Goal: Book appointment/travel/reservation

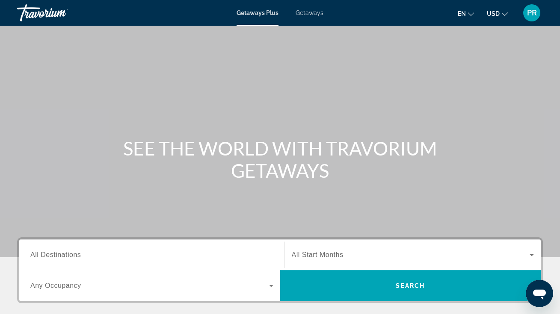
click at [71, 254] on span "All Destinations" at bounding box center [55, 254] width 51 height 7
click at [71, 254] on input "Destination All Destinations" at bounding box center [151, 255] width 243 height 10
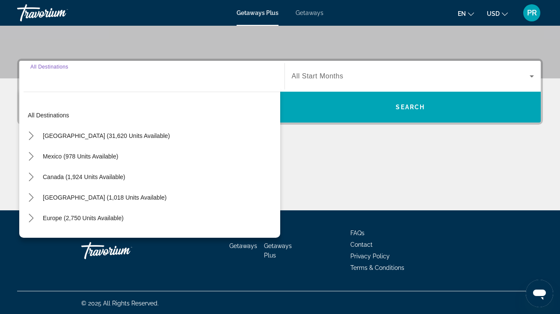
scroll to position [180, 0]
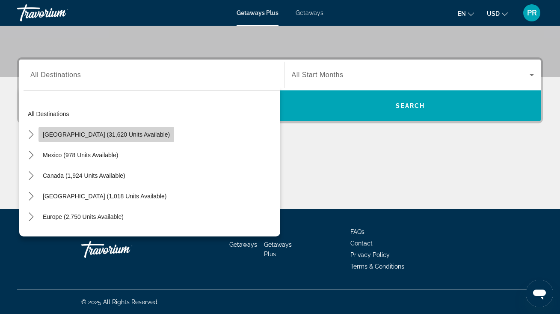
click at [113, 127] on span "Select destination: United States (31,620 units available)" at bounding box center [107, 134] width 136 height 21
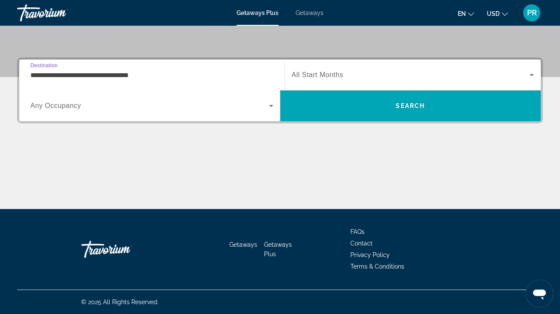
click at [121, 70] on input "**********" at bounding box center [151, 75] width 243 height 10
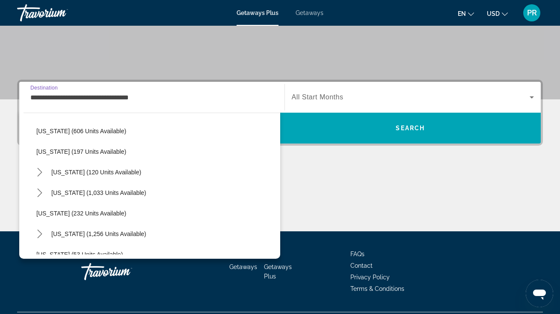
scroll to position [499, 0]
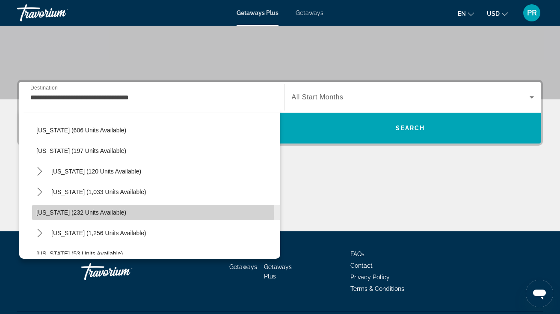
click at [95, 207] on span "Select destination: Oregon (232 units available)" at bounding box center [156, 212] width 248 height 21
type input "**********"
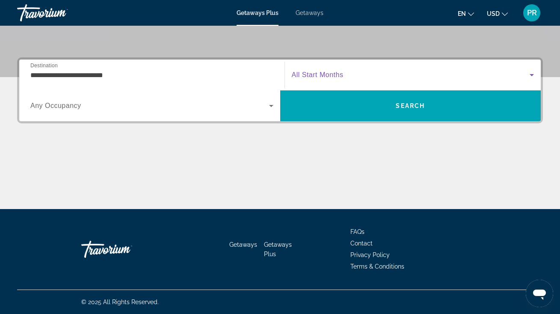
click at [346, 74] on span "Search widget" at bounding box center [411, 75] width 238 height 10
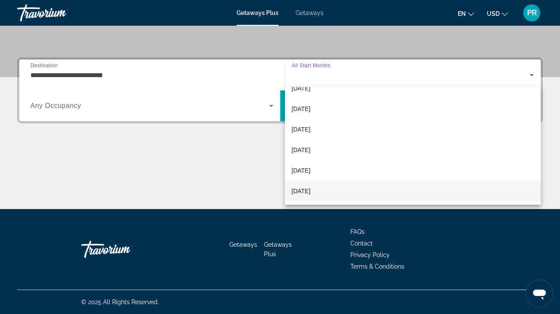
scroll to position [177, 0]
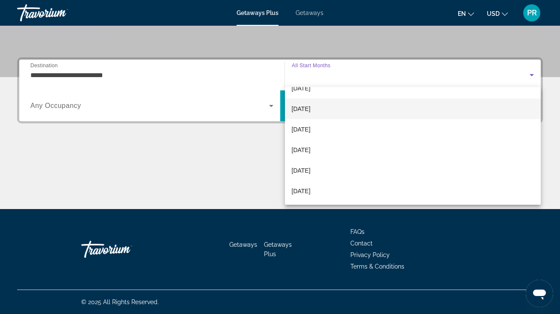
click at [311, 113] on span "[DATE]" at bounding box center [301, 109] width 19 height 10
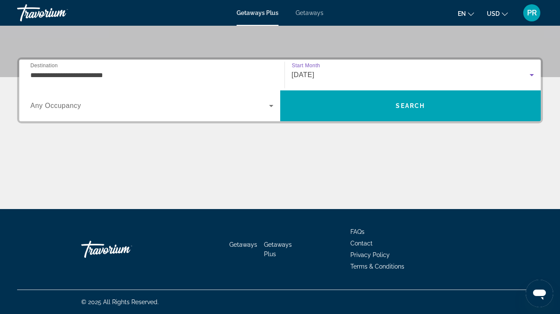
click at [209, 111] on div "Search widget" at bounding box center [151, 106] width 243 height 24
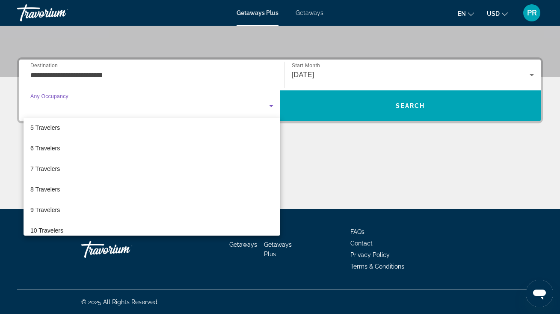
scroll to position [89, 0]
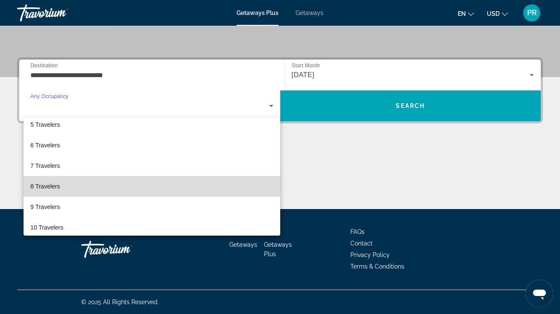
click at [243, 184] on mat-option "8 Travelers" at bounding box center [152, 186] width 257 height 21
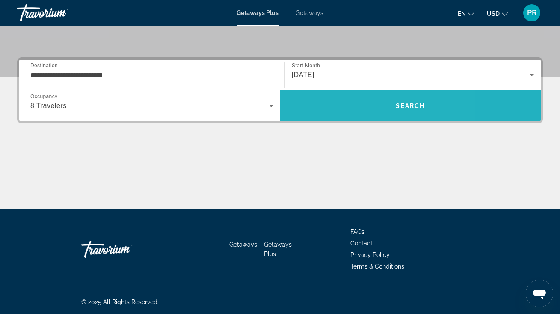
click at [346, 101] on span "Search" at bounding box center [410, 105] width 261 height 21
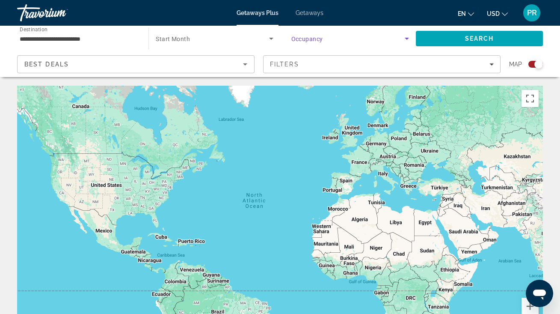
click at [407, 39] on icon "Search widget" at bounding box center [407, 39] width 4 height 2
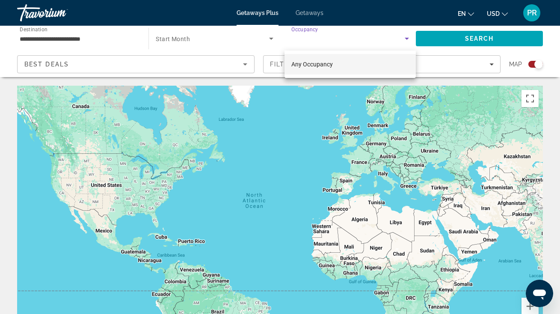
click at [299, 64] on span "Any Occupancy" at bounding box center [313, 64] width 42 height 7
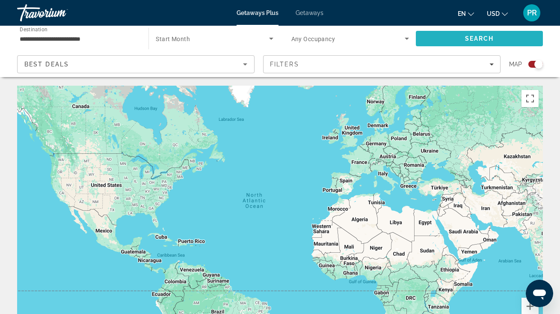
click at [431, 34] on span "Search" at bounding box center [479, 38] width 127 height 21
click at [258, 36] on span "Search widget" at bounding box center [212, 38] width 113 height 10
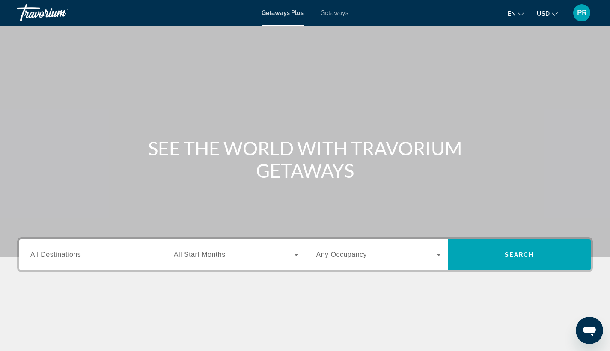
click at [68, 255] on span "All Destinations" at bounding box center [55, 254] width 51 height 7
click at [68, 255] on input "Destination All Destinations" at bounding box center [92, 255] width 125 height 10
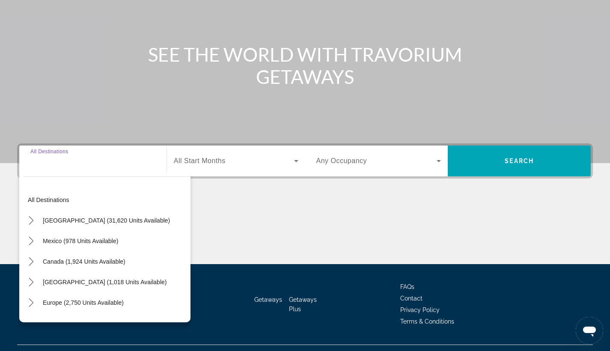
scroll to position [112, 0]
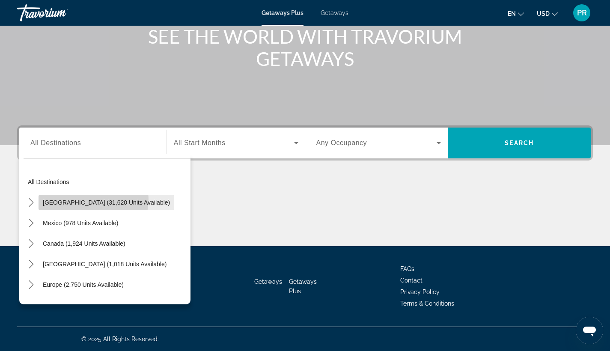
click at [84, 199] on span "[GEOGRAPHIC_DATA] (31,620 units available)" at bounding box center [106, 202] width 127 height 7
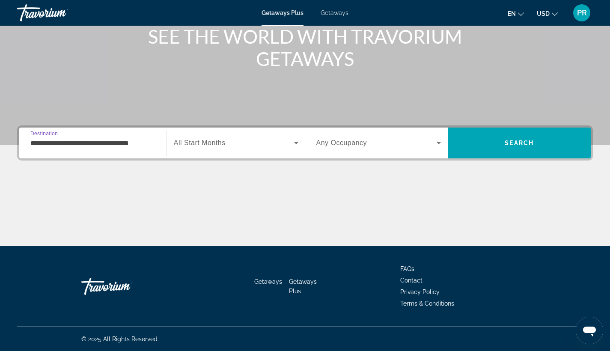
click at [91, 146] on input "**********" at bounding box center [92, 143] width 125 height 10
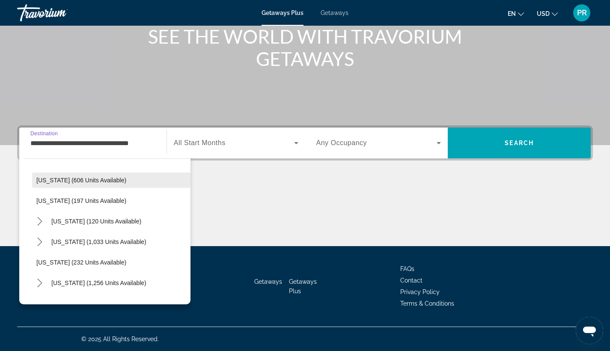
scroll to position [504, 0]
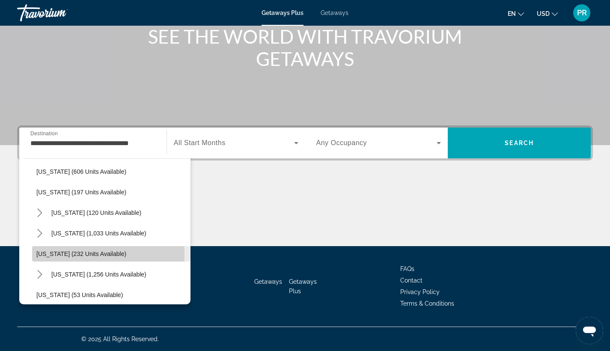
click at [84, 255] on span "[US_STATE] (232 units available)" at bounding box center [81, 253] width 90 height 7
type input "**********"
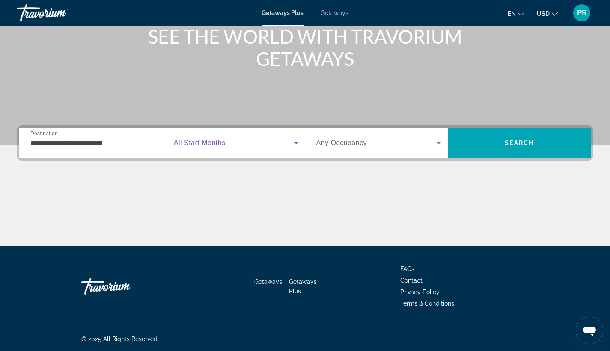
click at [250, 143] on span "Search widget" at bounding box center [234, 143] width 120 height 10
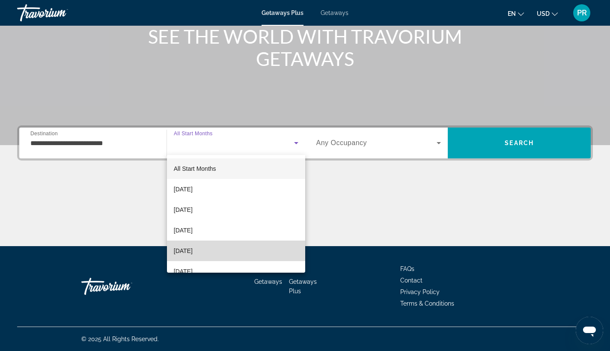
click at [241, 256] on mat-option "[DATE]" at bounding box center [236, 251] width 138 height 21
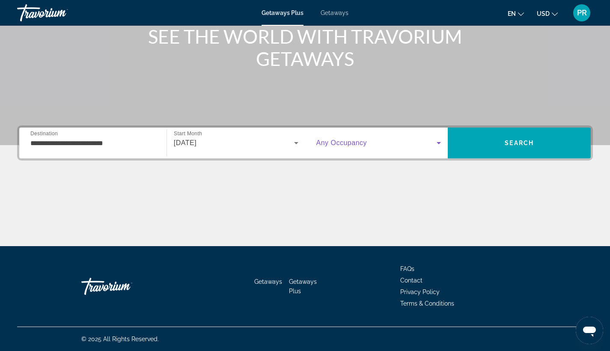
click at [381, 139] on span "Search widget" at bounding box center [376, 143] width 121 height 10
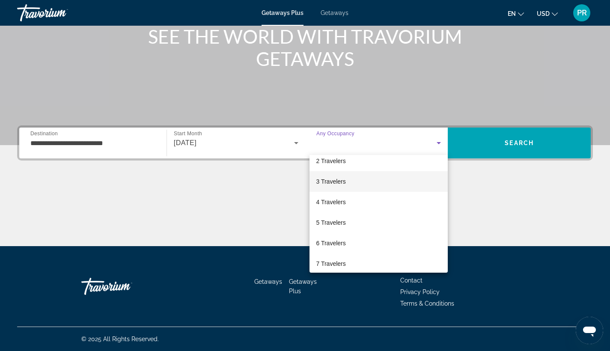
scroll to position [34, 0]
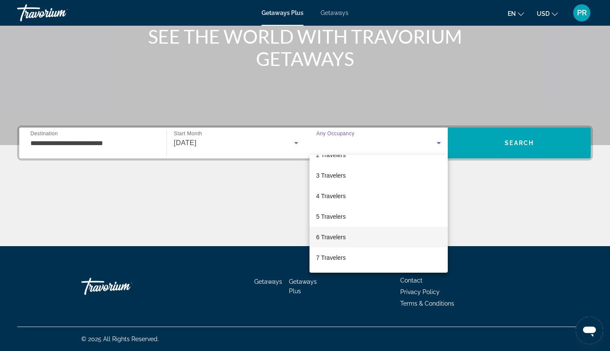
click at [342, 234] on span "6 Travelers" at bounding box center [331, 237] width 30 height 10
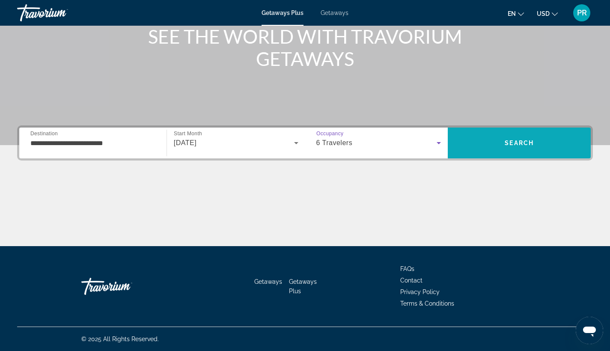
click at [500, 135] on span "Search" at bounding box center [519, 143] width 143 height 21
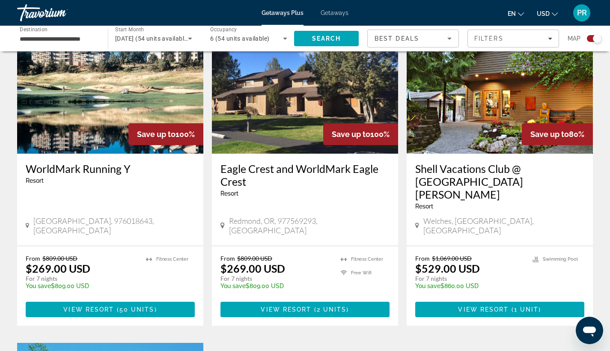
scroll to position [323, 0]
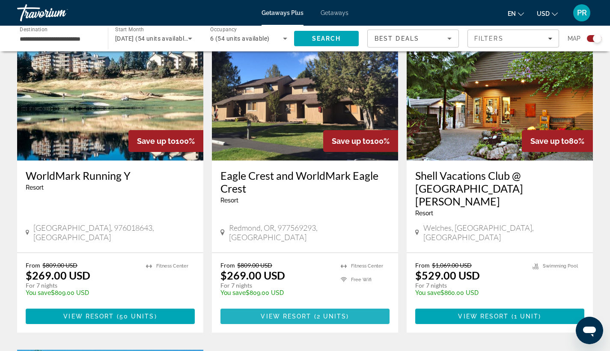
click at [319, 313] on span "2 units" at bounding box center [332, 316] width 30 height 7
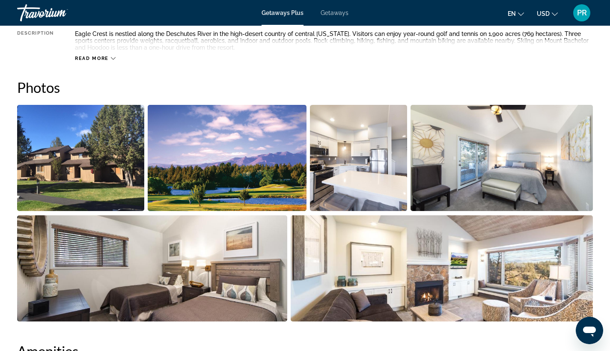
scroll to position [345, 0]
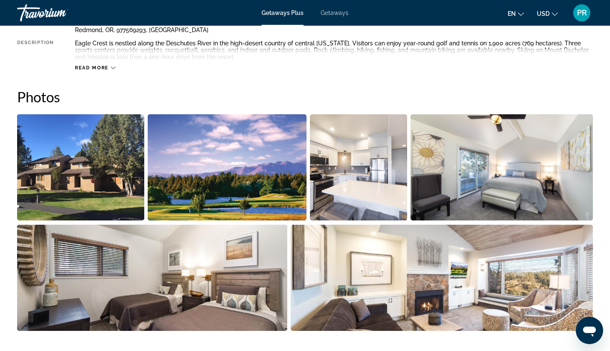
click at [69, 181] on img "Open full-screen image slider" at bounding box center [80, 167] width 127 height 106
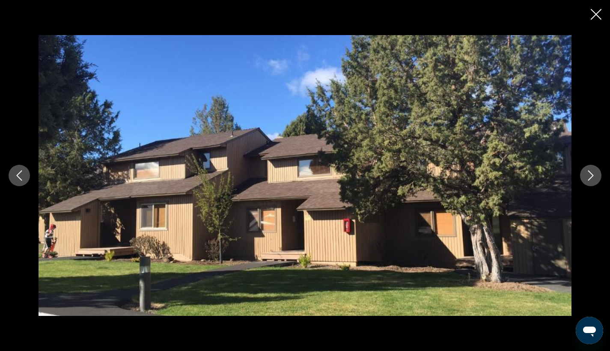
click at [566, 175] on icon "Next image" at bounding box center [591, 175] width 10 height 10
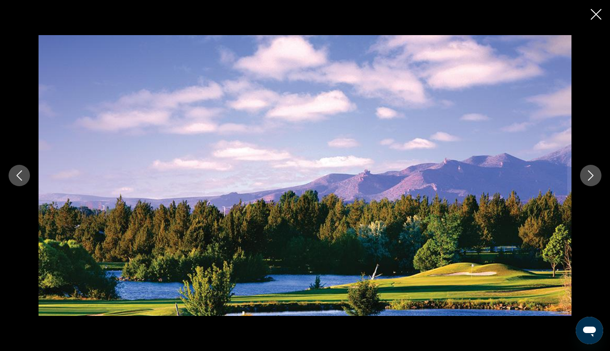
click at [566, 175] on icon "Next image" at bounding box center [591, 175] width 10 height 10
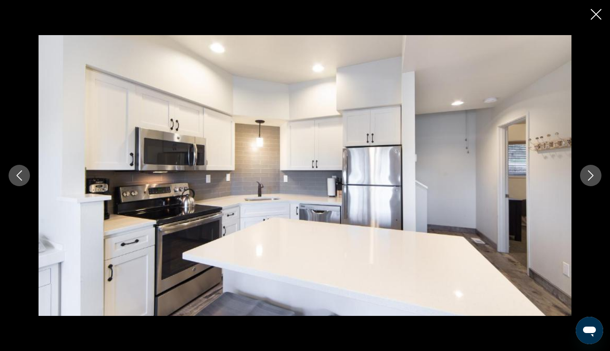
click at [566, 175] on icon "Next image" at bounding box center [591, 175] width 10 height 10
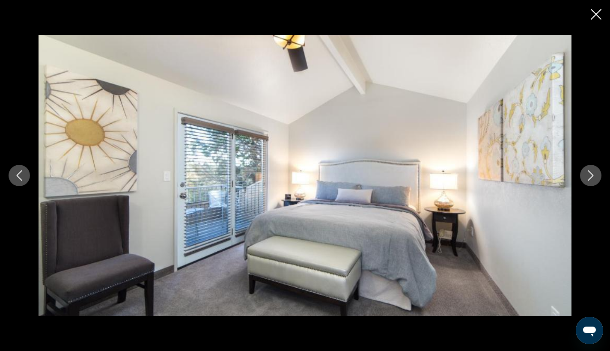
click at [566, 175] on icon "Next image" at bounding box center [591, 175] width 10 height 10
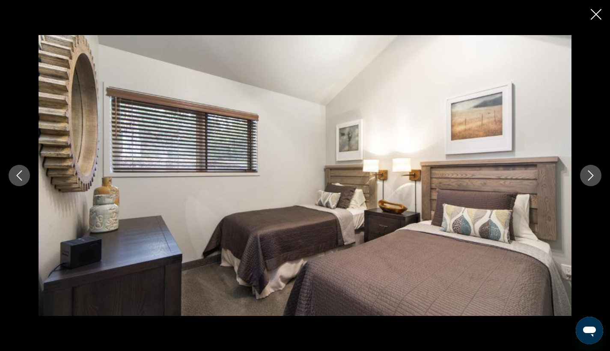
click at [566, 175] on icon "Next image" at bounding box center [591, 175] width 10 height 10
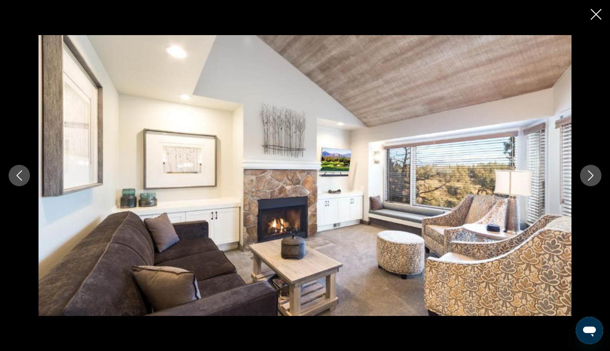
click at [566, 175] on icon "Next image" at bounding box center [591, 175] width 10 height 10
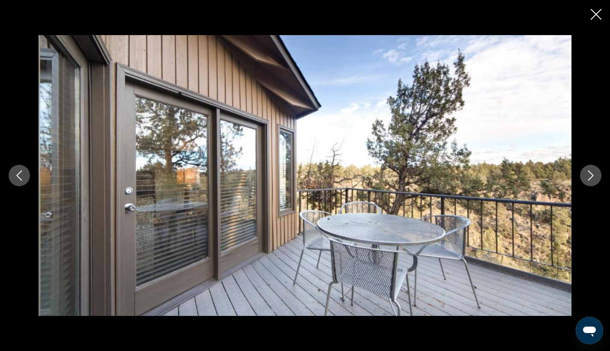
click at [566, 175] on icon "Next image" at bounding box center [591, 175] width 10 height 10
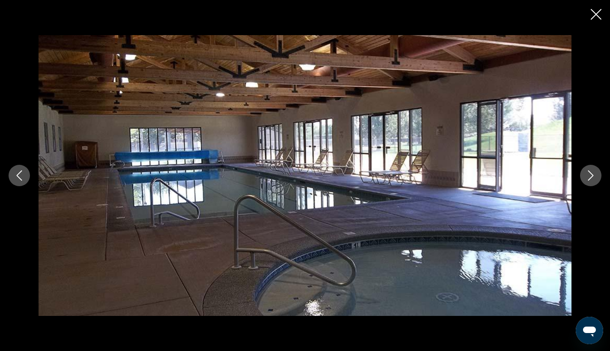
click at [566, 175] on icon "Next image" at bounding box center [591, 175] width 10 height 10
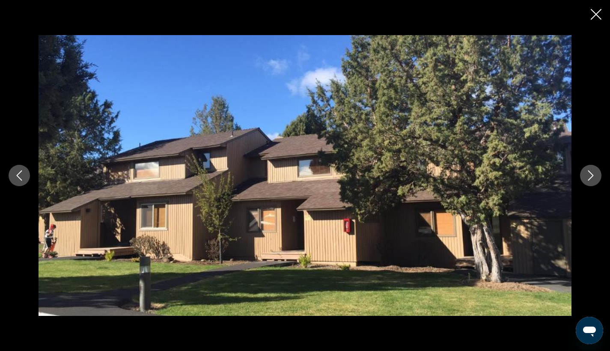
click at [566, 175] on icon "Next image" at bounding box center [591, 175] width 10 height 10
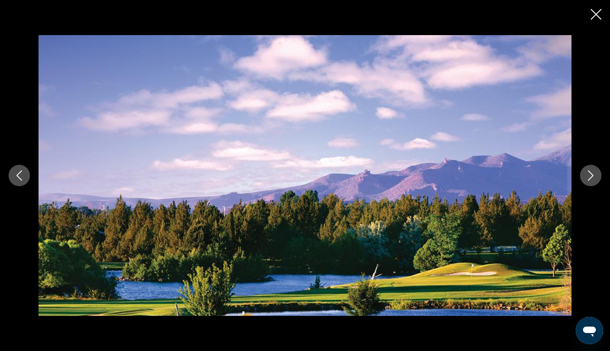
click at [566, 175] on icon "Next image" at bounding box center [591, 175] width 10 height 10
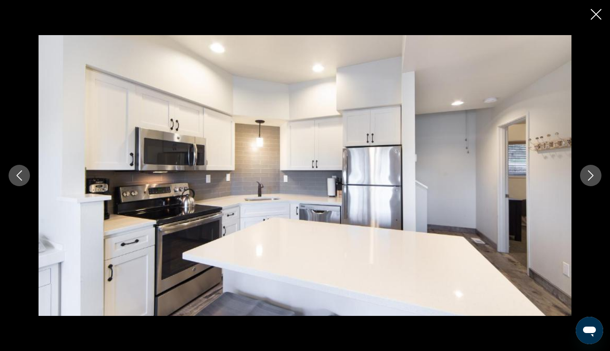
click at [566, 175] on icon "Next image" at bounding box center [591, 175] width 10 height 10
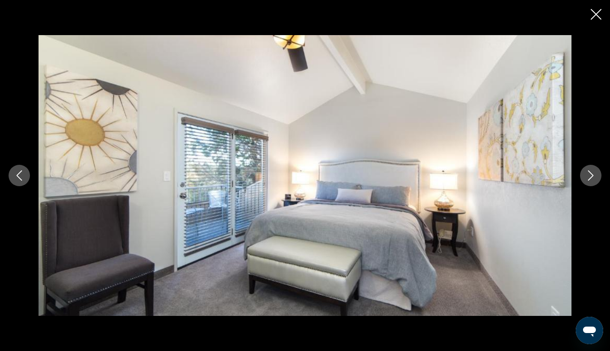
click at [566, 10] on icon "Close slideshow" at bounding box center [596, 14] width 11 height 11
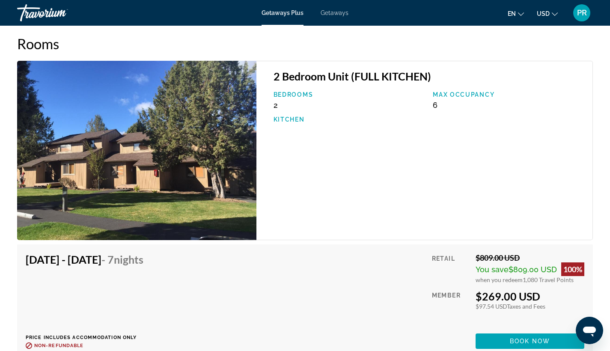
scroll to position [1360, 0]
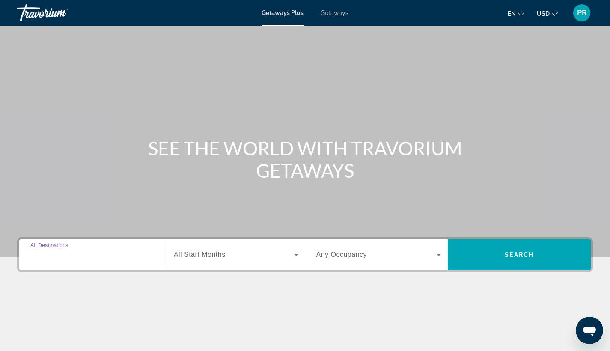
click at [118, 254] on input "Destination All Destinations" at bounding box center [92, 255] width 125 height 10
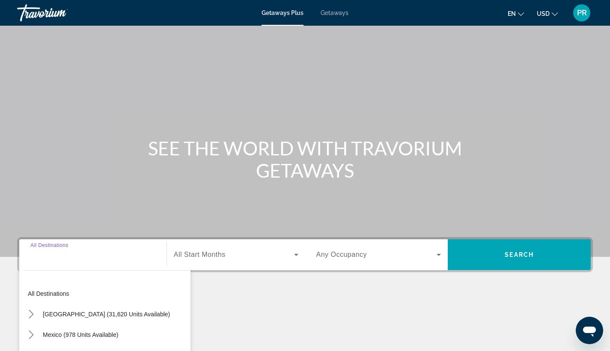
scroll to position [112, 0]
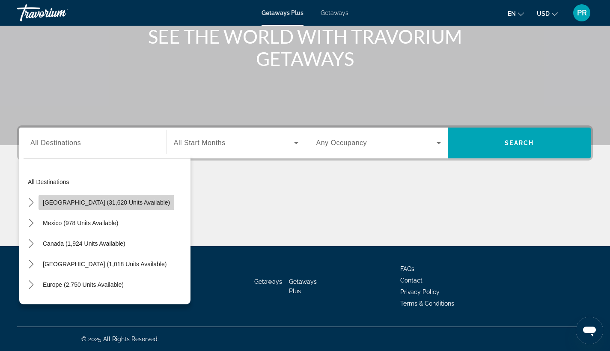
click at [127, 200] on span "[GEOGRAPHIC_DATA] (31,620 units available)" at bounding box center [106, 202] width 127 height 7
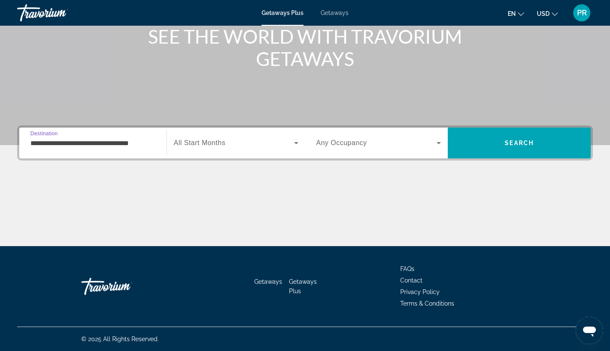
click at [113, 144] on input "**********" at bounding box center [92, 143] width 125 height 10
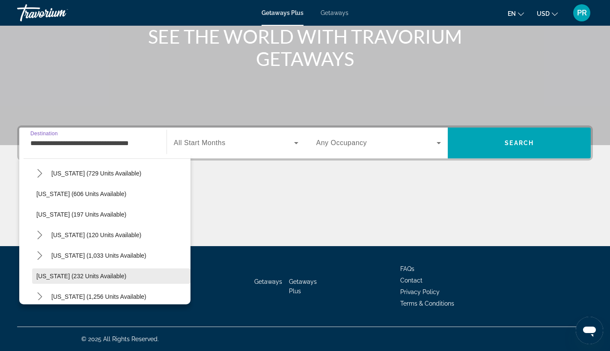
scroll to position [482, 0]
click at [99, 269] on span "Select destination: Oregon (232 units available)" at bounding box center [111, 275] width 158 height 21
type input "**********"
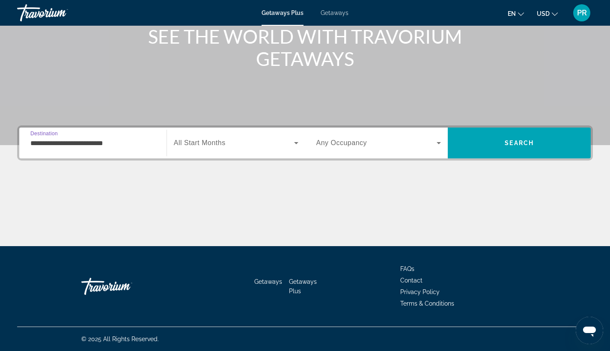
click at [215, 145] on span "All Start Months" at bounding box center [200, 142] width 52 height 7
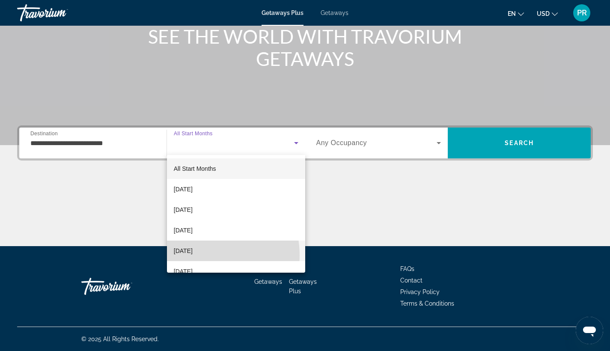
click at [193, 255] on span "[DATE]" at bounding box center [183, 251] width 19 height 10
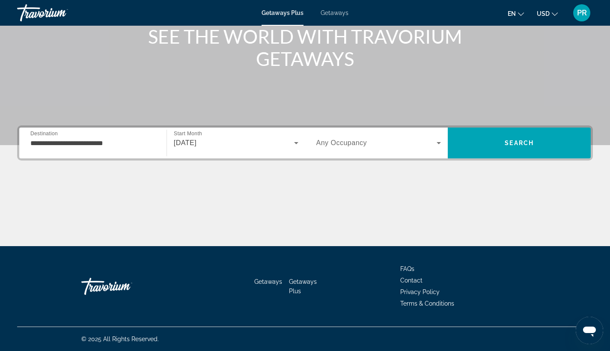
click at [397, 129] on div "Occupancy Any Occupancy" at bounding box center [379, 143] width 139 height 31
click at [399, 140] on span "Search widget" at bounding box center [376, 143] width 121 height 10
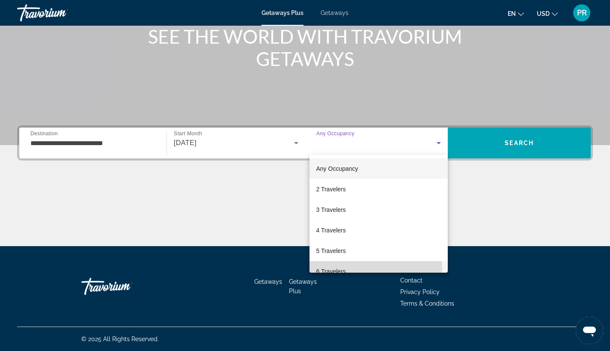
click at [343, 271] on span "6 Travelers" at bounding box center [331, 271] width 30 height 10
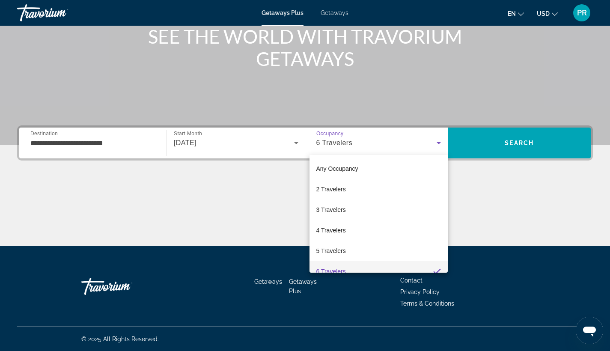
scroll to position [9, 0]
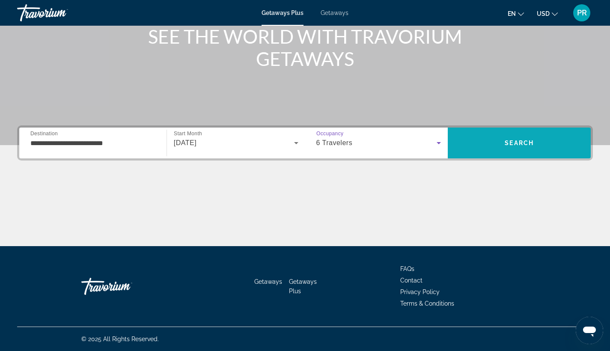
click at [507, 151] on span "Search" at bounding box center [519, 143] width 143 height 21
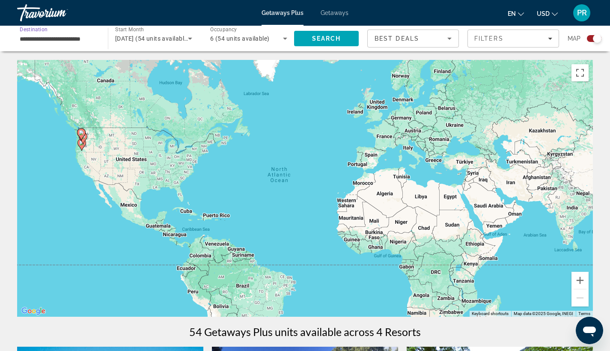
click at [73, 40] on input "**********" at bounding box center [58, 39] width 77 height 10
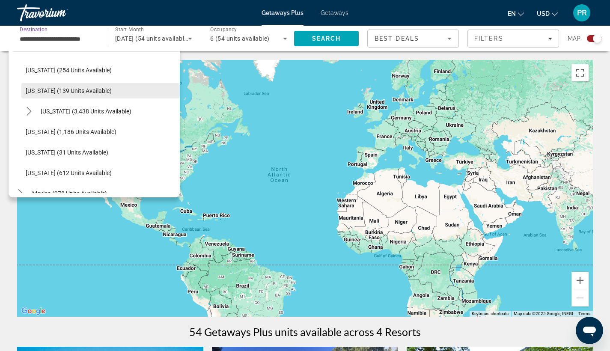
scroll to position [714, 0]
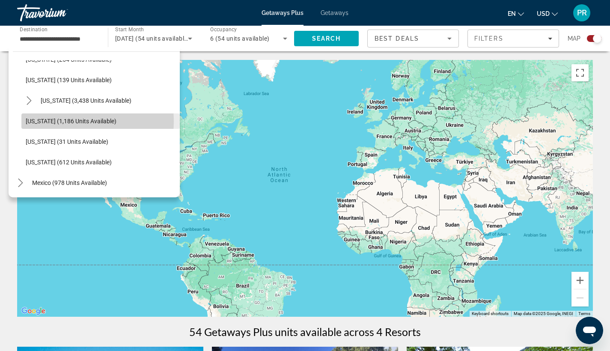
click at [69, 121] on span "[US_STATE] (1,186 units available)" at bounding box center [71, 121] width 91 height 7
type input "**********"
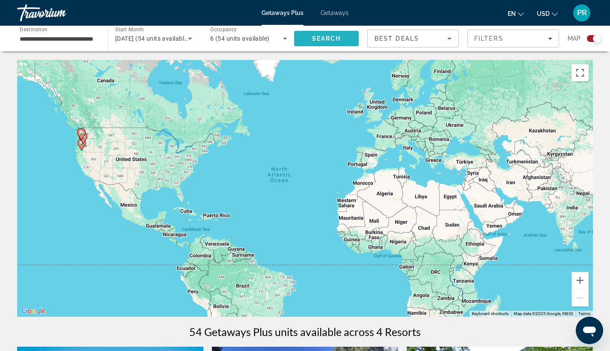
click at [330, 35] on span "Search" at bounding box center [326, 38] width 65 height 21
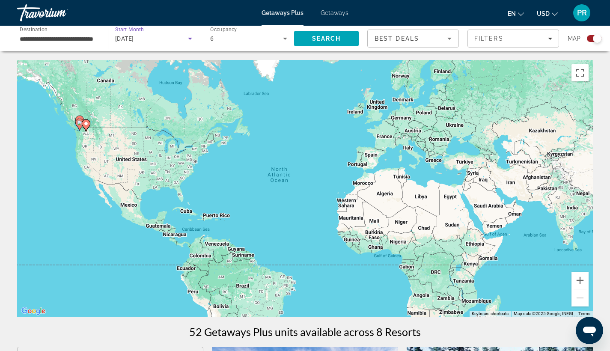
click at [179, 37] on div "[DATE]" at bounding box center [151, 38] width 73 height 10
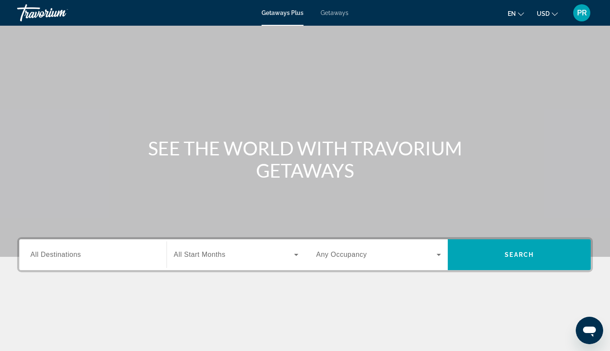
click at [54, 254] on span "All Destinations" at bounding box center [55, 254] width 51 height 7
click at [54, 254] on input "Destination All Destinations" at bounding box center [92, 255] width 125 height 10
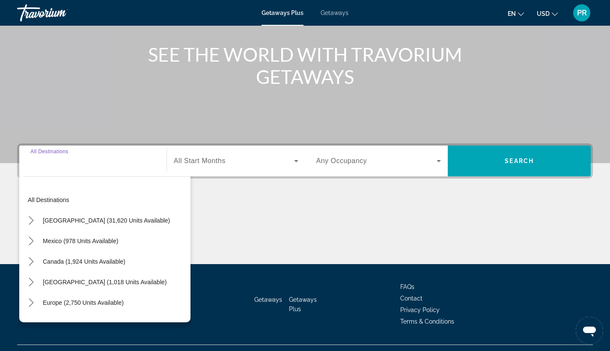
scroll to position [112, 0]
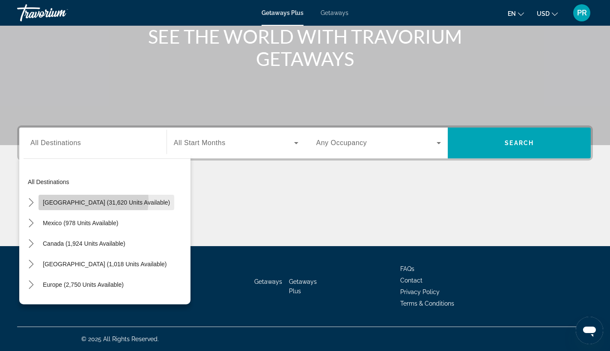
click at [81, 200] on span "[GEOGRAPHIC_DATA] (31,620 units available)" at bounding box center [106, 202] width 127 height 7
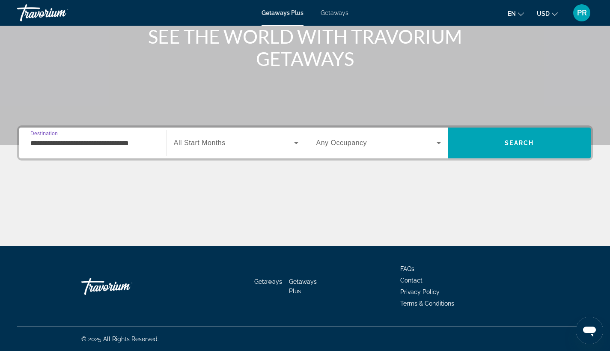
click at [113, 142] on input "**********" at bounding box center [92, 143] width 125 height 10
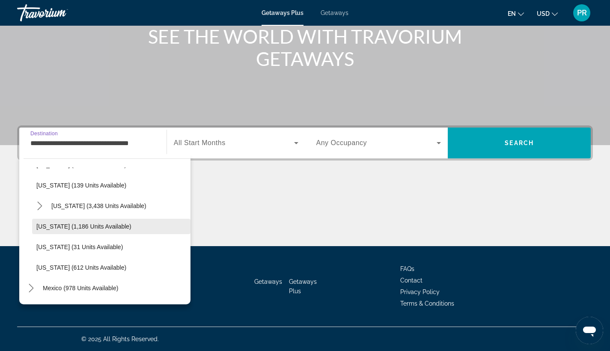
scroll to position [717, 0]
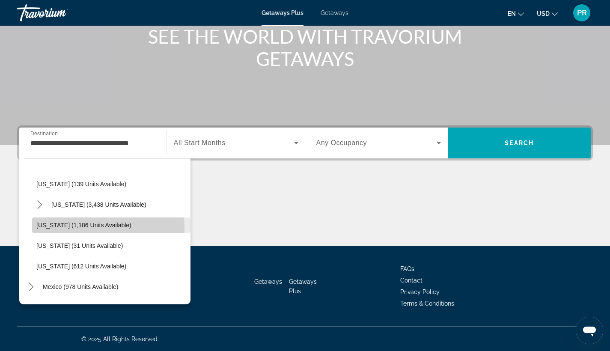
click at [84, 228] on span "[US_STATE] (1,186 units available)" at bounding box center [83, 225] width 95 height 7
type input "**********"
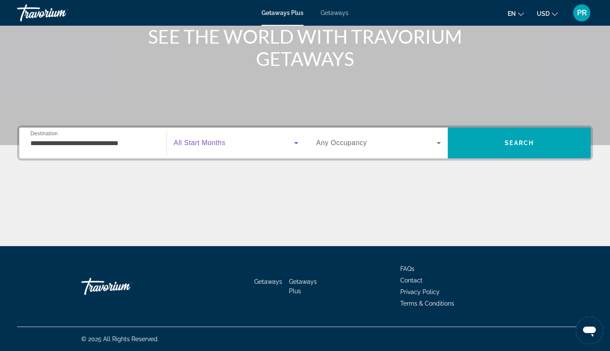
click at [237, 147] on span "Search widget" at bounding box center [234, 143] width 120 height 10
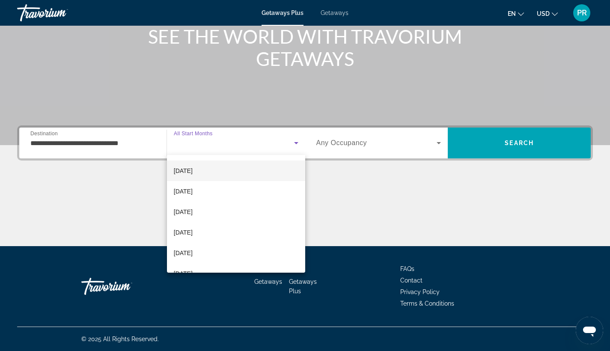
scroll to position [122, 0]
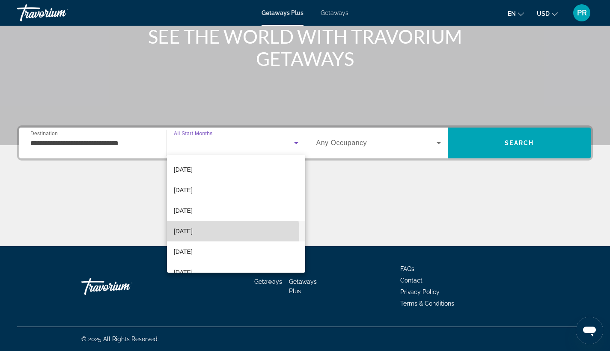
click at [193, 233] on span "[DATE]" at bounding box center [183, 231] width 19 height 10
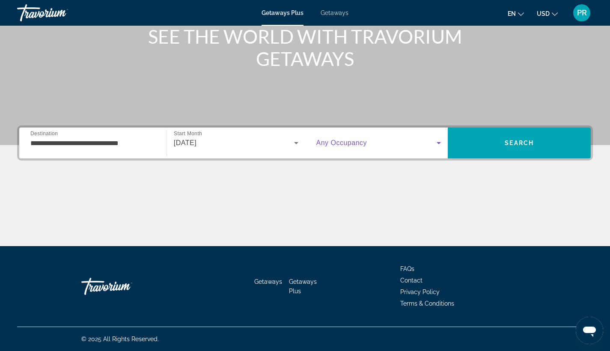
click at [393, 146] on span "Search widget" at bounding box center [376, 143] width 121 height 10
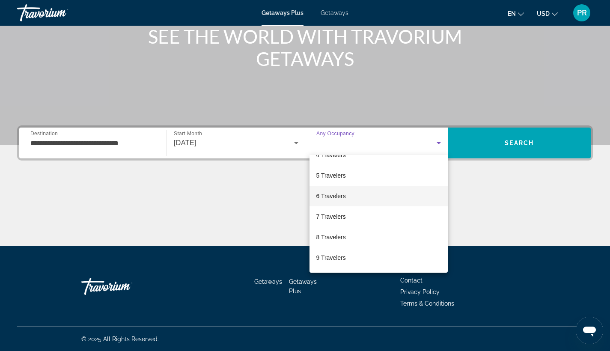
scroll to position [77, 0]
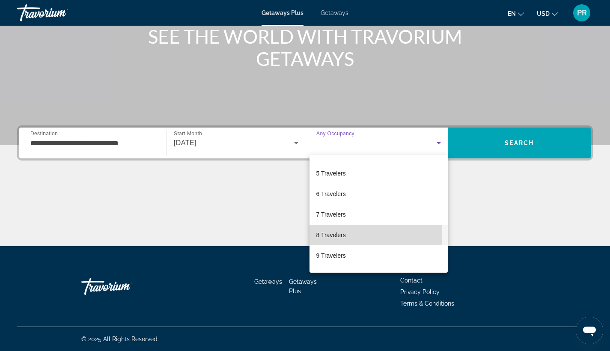
click at [341, 234] on span "8 Travelers" at bounding box center [331, 235] width 30 height 10
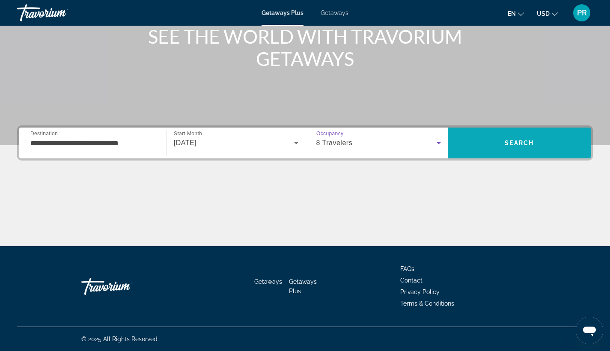
click at [486, 147] on span "Search" at bounding box center [519, 143] width 143 height 21
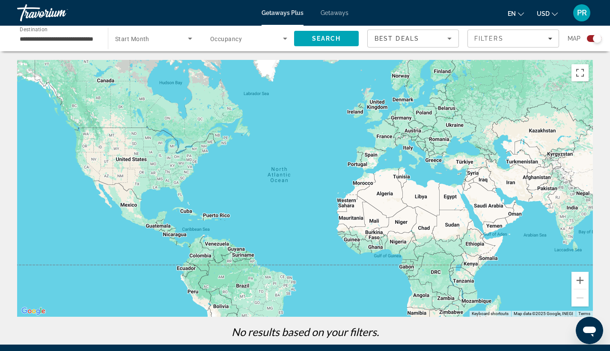
click at [247, 39] on span "Search widget" at bounding box center [246, 38] width 73 height 10
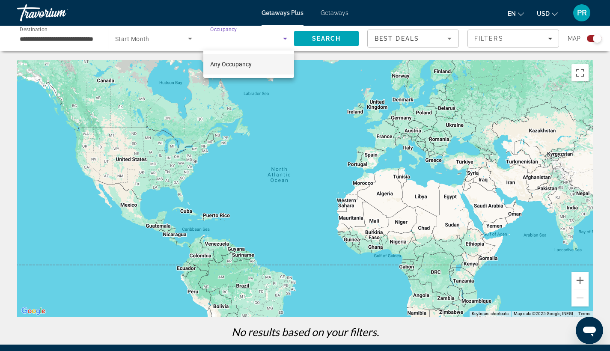
click at [96, 39] on div at bounding box center [305, 175] width 610 height 351
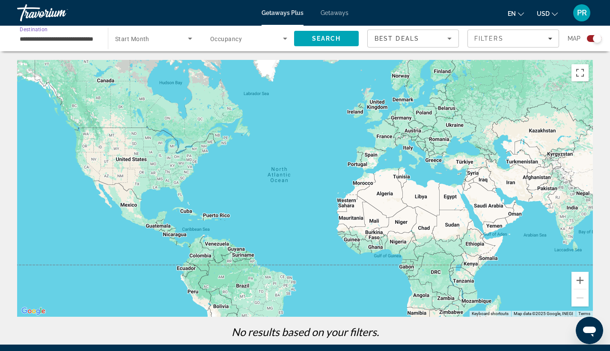
click at [83, 39] on input "**********" at bounding box center [58, 39] width 77 height 10
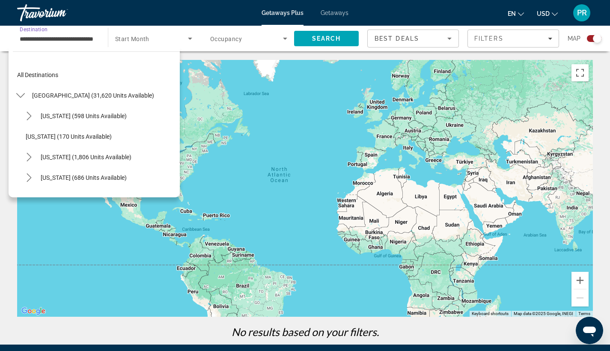
scroll to position [709, 0]
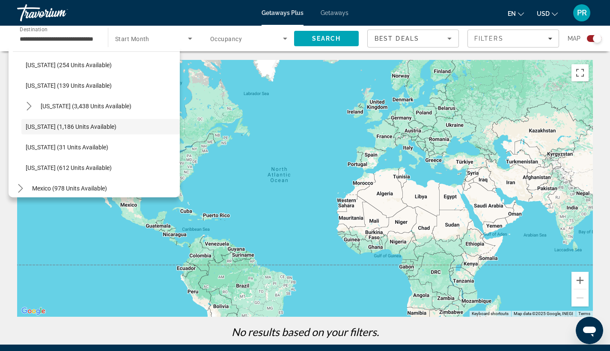
click at [141, 39] on span "Start Month" at bounding box center [132, 39] width 34 height 7
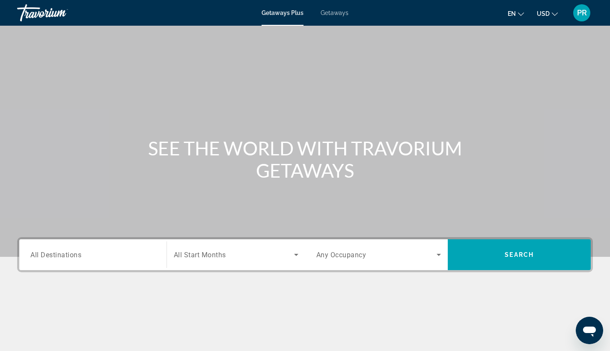
click at [331, 8] on div "Getaways Plus Getaways en English Español Français Italiano Português русский U…" at bounding box center [305, 13] width 610 height 22
click at [336, 12] on span "Getaways" at bounding box center [335, 12] width 28 height 7
click at [66, 254] on span "All Destinations" at bounding box center [55, 254] width 51 height 8
click at [66, 254] on input "Destination All Destinations" at bounding box center [92, 255] width 125 height 10
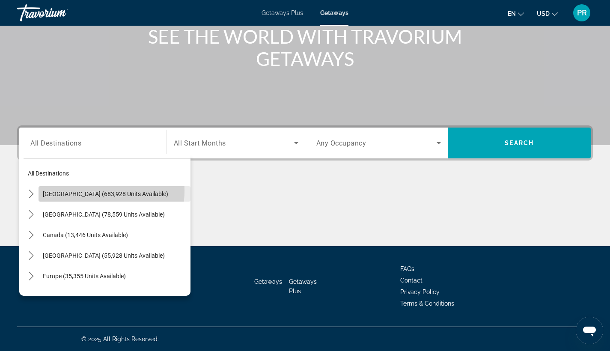
click at [85, 191] on span "United States (683,928 units available)" at bounding box center [105, 194] width 125 height 7
type input "**********"
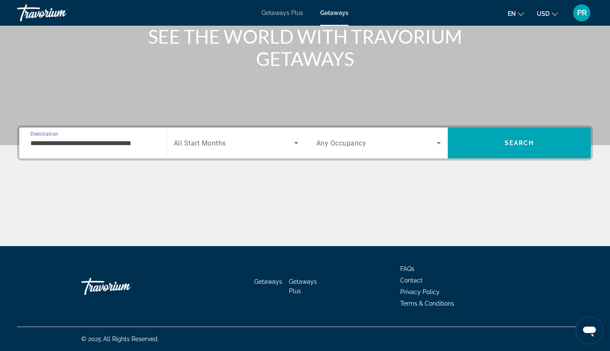
click at [216, 148] on div "Search widget" at bounding box center [236, 143] width 125 height 24
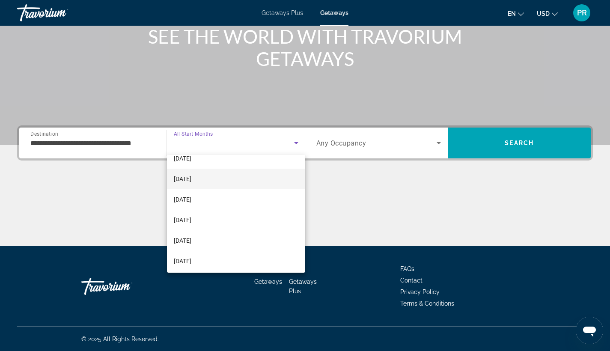
scroll to position [139, 0]
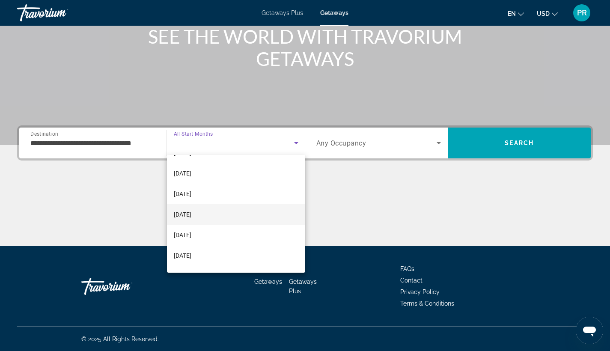
click at [191, 214] on span "[DATE]" at bounding box center [183, 214] width 18 height 10
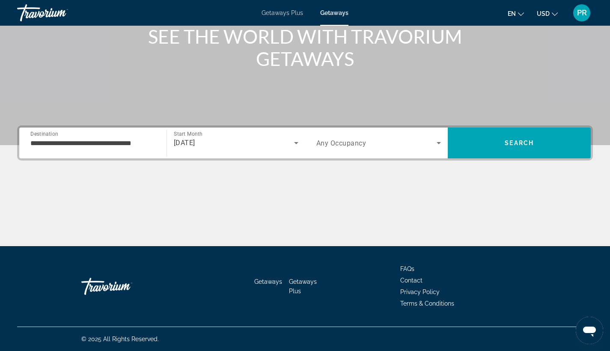
click at [367, 150] on div "Search widget" at bounding box center [378, 143] width 125 height 24
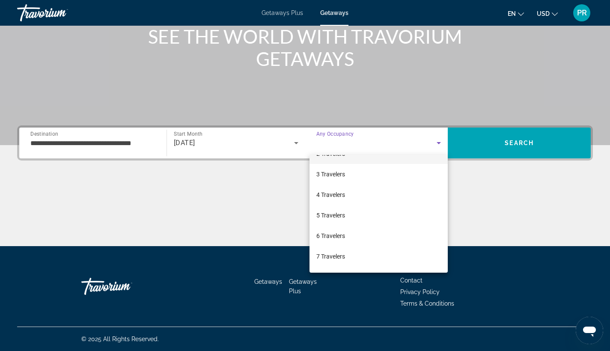
scroll to position [42, 0]
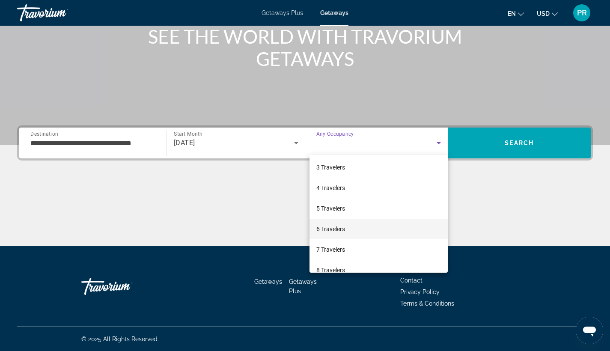
click at [324, 230] on span "6 Travelers" at bounding box center [330, 229] width 29 height 10
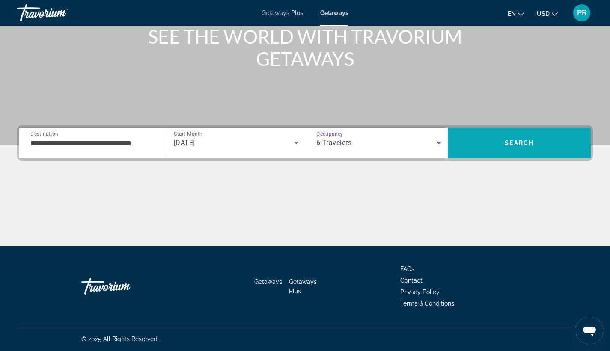
click at [498, 137] on span "Search" at bounding box center [519, 143] width 143 height 21
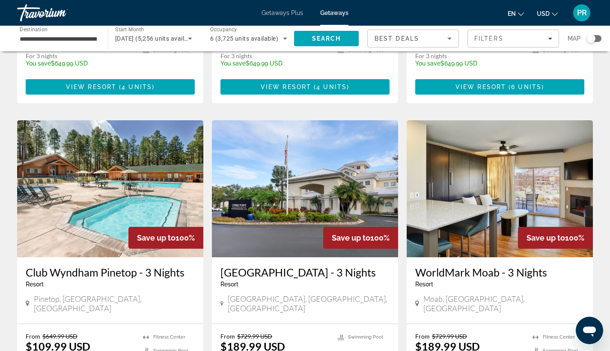
scroll to position [587, 0]
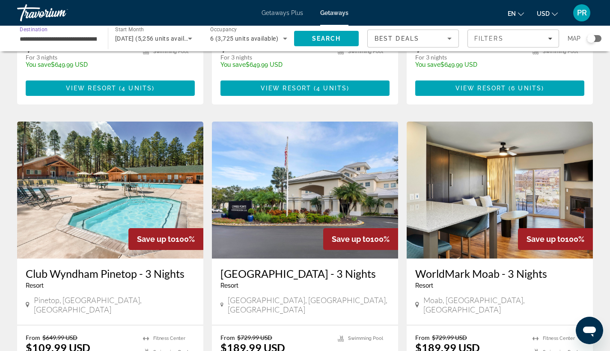
click at [84, 39] on input "**********" at bounding box center [58, 39] width 77 height 10
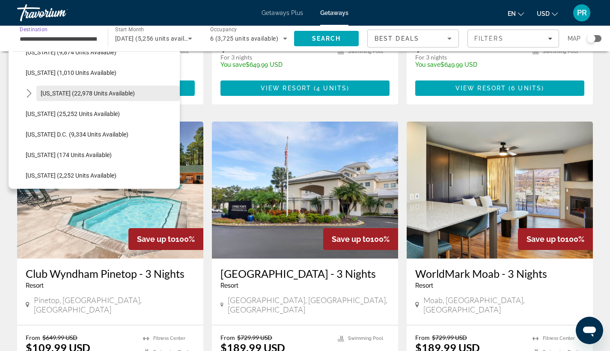
scroll to position [810, 0]
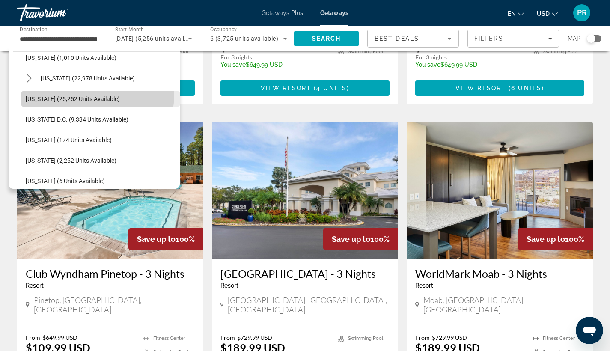
click at [75, 93] on span "Select destination: Washington (25,252 units available)" at bounding box center [100, 99] width 158 height 21
type input "**********"
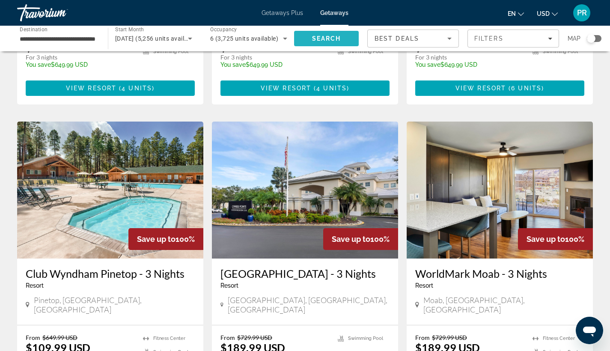
click at [323, 37] on span "Search" at bounding box center [326, 38] width 29 height 7
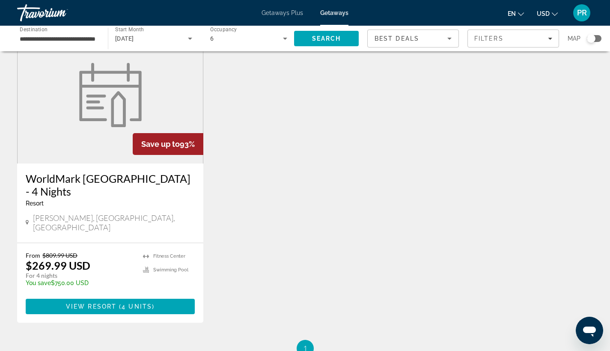
scroll to position [56, 0]
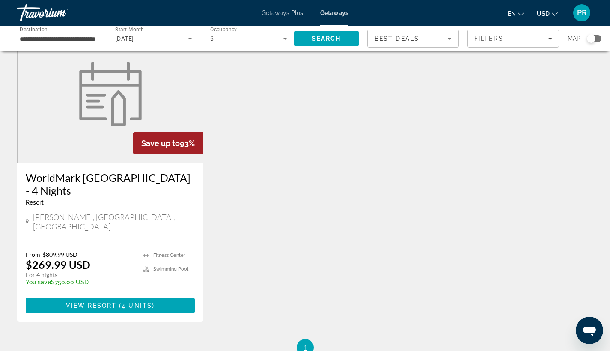
click at [133, 177] on h3 "WorldMark Birch Bay - 4 Nights" at bounding box center [110, 184] width 169 height 26
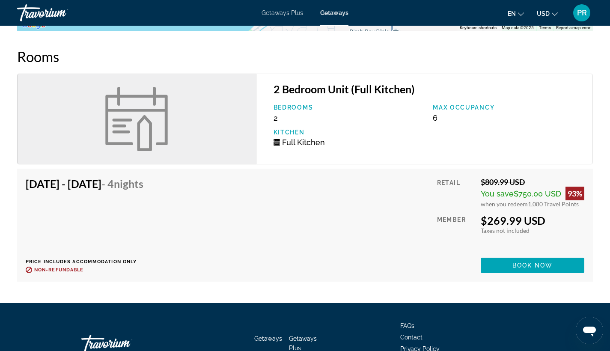
scroll to position [1145, 0]
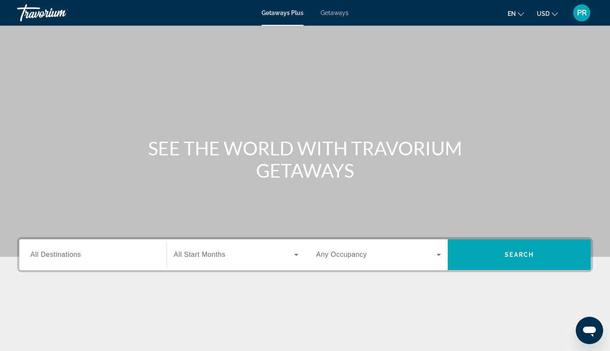
click at [49, 250] on input "Destination All Destinations" at bounding box center [92, 255] width 125 height 10
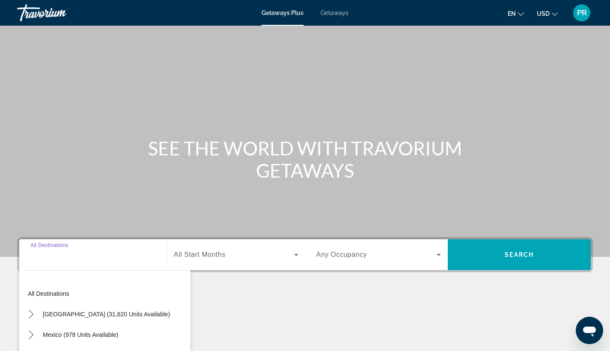
scroll to position [112, 0]
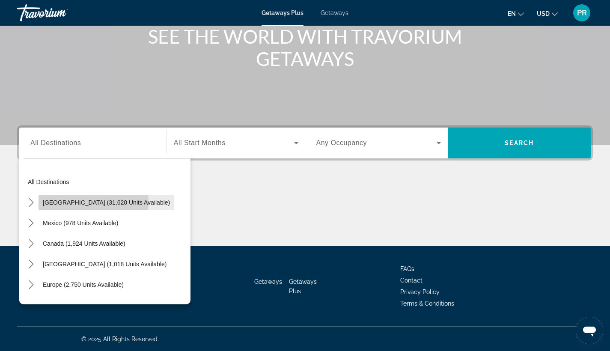
click at [77, 201] on span "[GEOGRAPHIC_DATA] (31,620 units available)" at bounding box center [106, 202] width 127 height 7
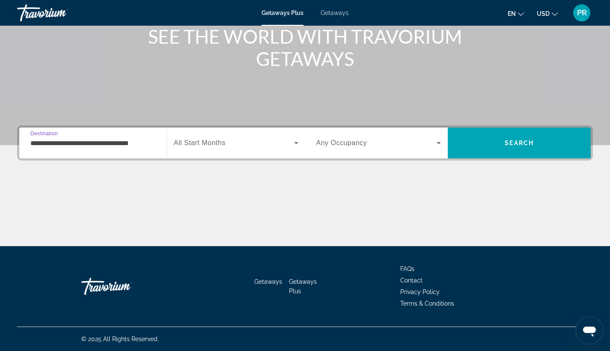
click at [63, 144] on input "**********" at bounding box center [92, 143] width 125 height 10
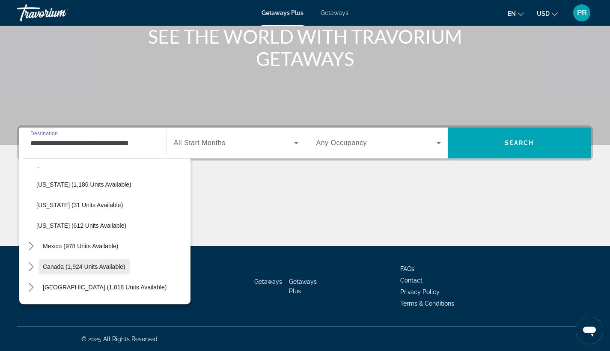
scroll to position [755, 0]
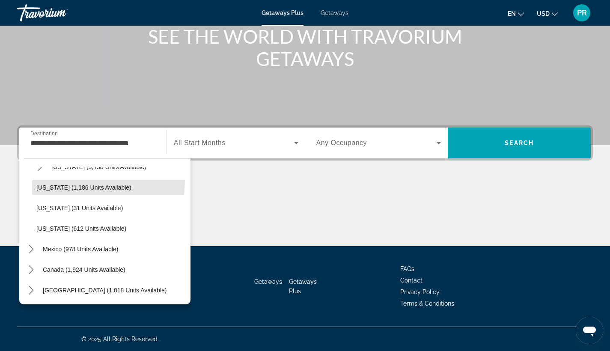
click at [57, 180] on span "Select destination: Washington (1,186 units available)" at bounding box center [111, 187] width 158 height 21
type input "**********"
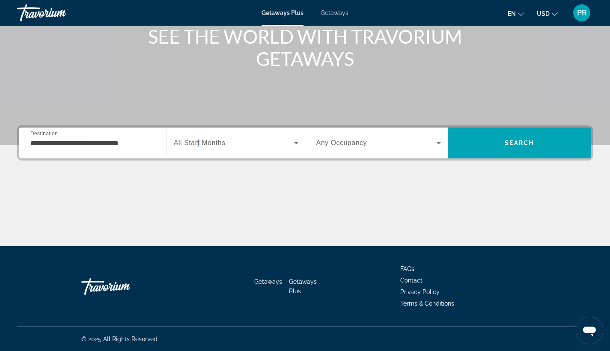
click at [199, 146] on span "All Start Months" at bounding box center [200, 142] width 52 height 7
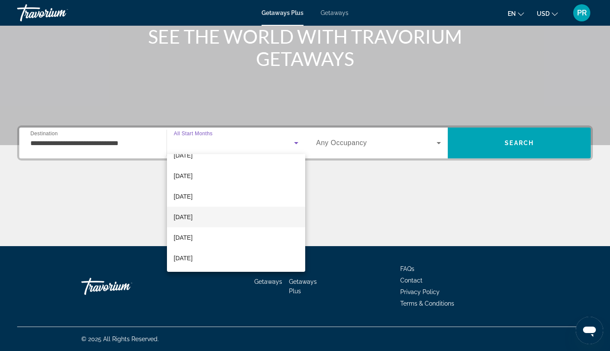
scroll to position [112, 0]
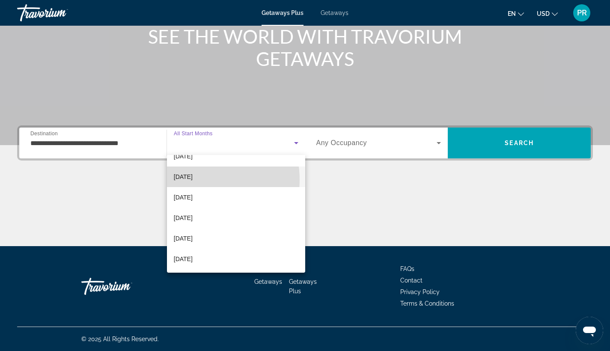
click at [193, 180] on span "[DATE]" at bounding box center [183, 177] width 19 height 10
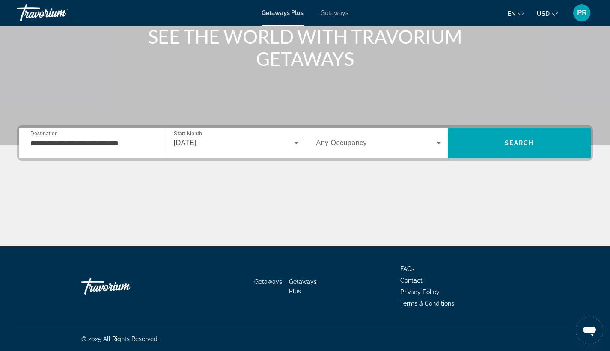
click at [358, 152] on div "Search widget" at bounding box center [378, 143] width 125 height 24
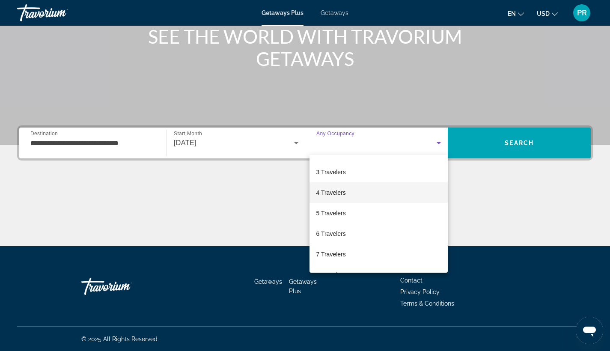
scroll to position [48, 0]
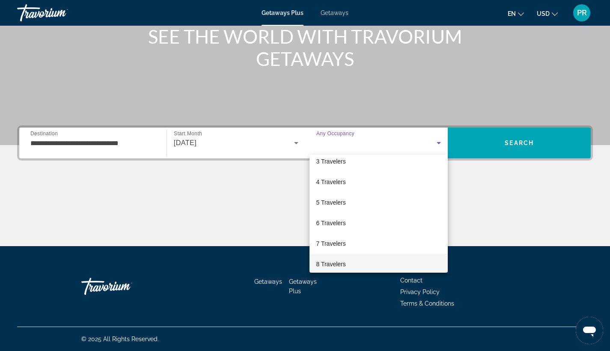
click at [333, 262] on span "8 Travelers" at bounding box center [331, 264] width 30 height 10
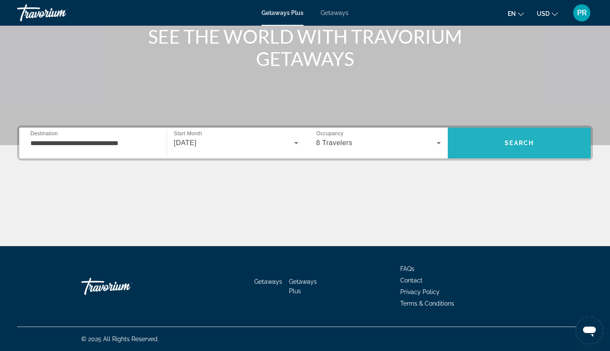
click at [480, 144] on span "Search" at bounding box center [519, 143] width 143 height 21
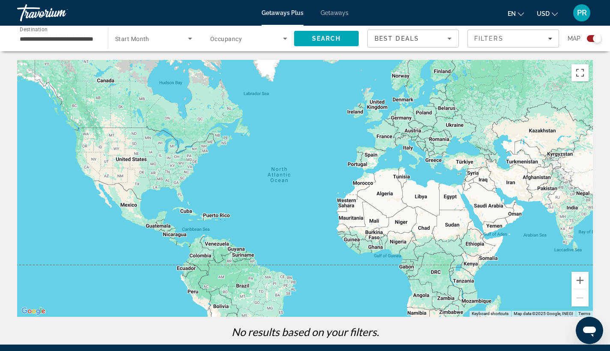
click at [145, 42] on span "Start Month" at bounding box center [132, 39] width 34 height 7
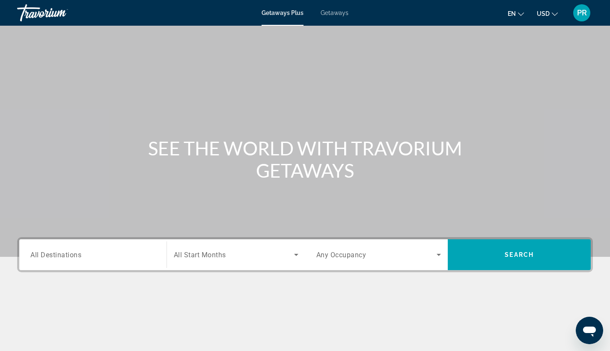
click at [40, 251] on span "All Destinations" at bounding box center [55, 254] width 51 height 8
click at [40, 251] on input "Destination All Destinations" at bounding box center [92, 255] width 125 height 10
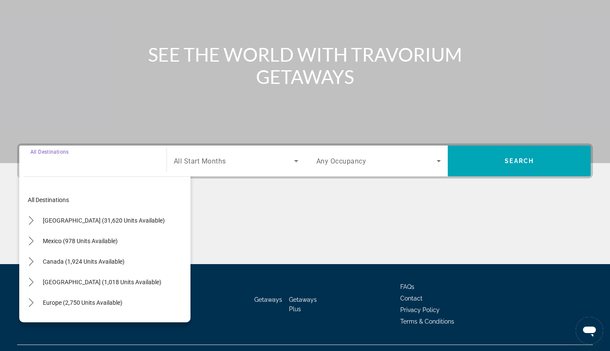
scroll to position [112, 0]
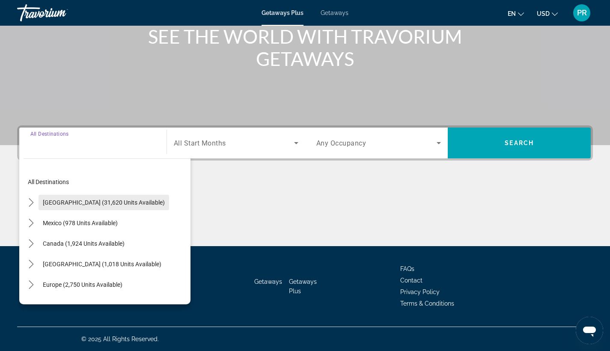
click at [102, 202] on span "[GEOGRAPHIC_DATA] (31,620 units available)" at bounding box center [104, 202] width 122 height 7
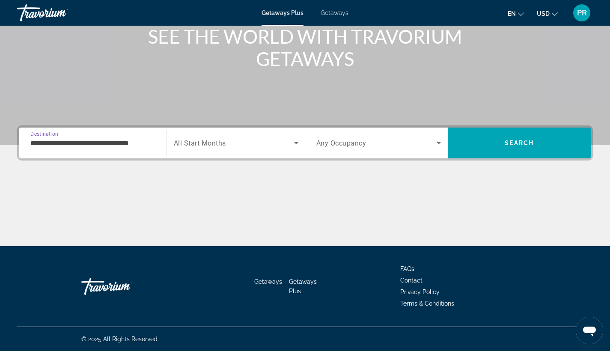
click at [80, 150] on div "**********" at bounding box center [92, 143] width 125 height 24
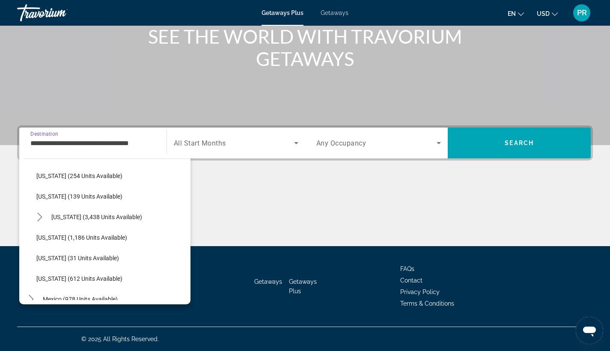
scroll to position [705, 0]
click at [72, 238] on span "[US_STATE] (1,186 units available)" at bounding box center [81, 237] width 91 height 7
type input "**********"
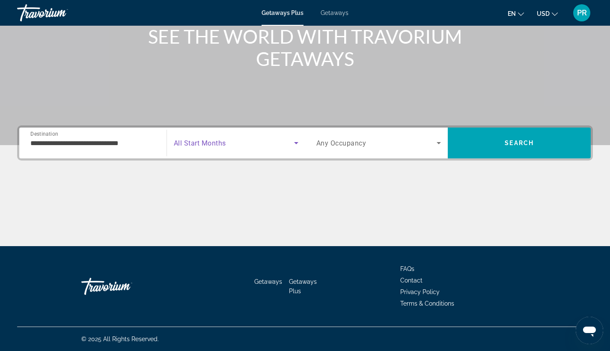
click at [254, 147] on span "Search widget" at bounding box center [234, 143] width 120 height 10
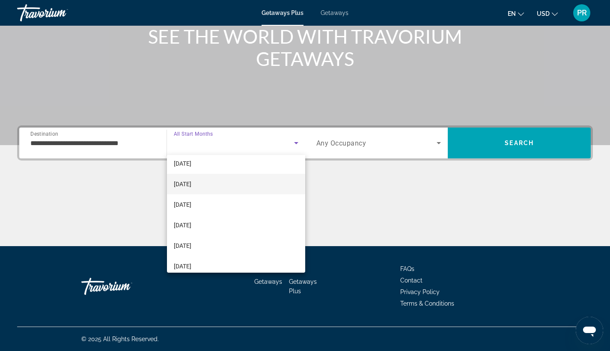
scroll to position [131, 0]
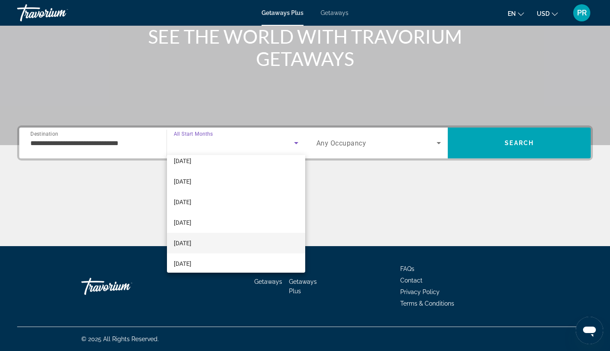
click at [190, 241] on span "[DATE]" at bounding box center [183, 243] width 18 height 10
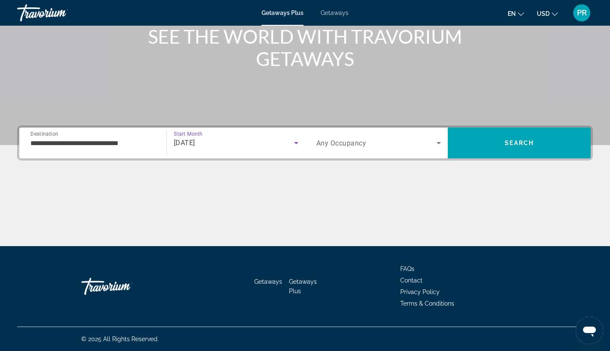
click at [372, 143] on span "Search widget" at bounding box center [376, 143] width 121 height 10
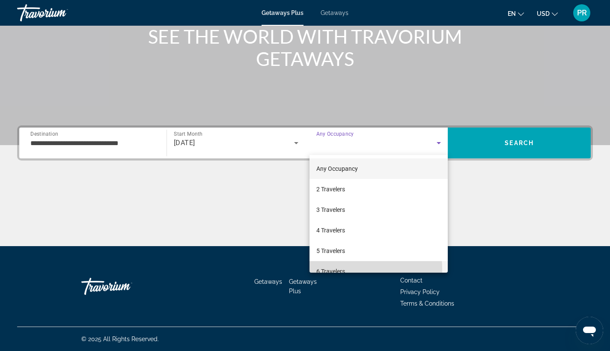
click at [340, 269] on span "6 Travelers" at bounding box center [330, 271] width 29 height 10
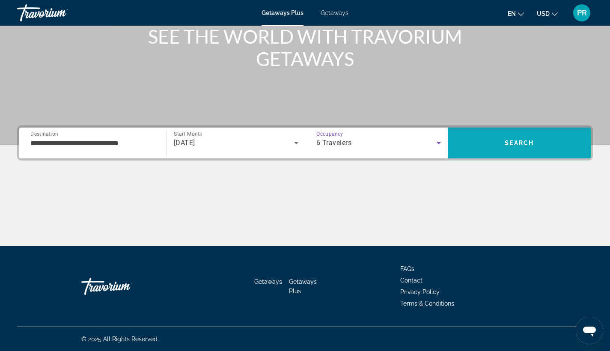
click at [510, 145] on span "Search" at bounding box center [519, 143] width 29 height 7
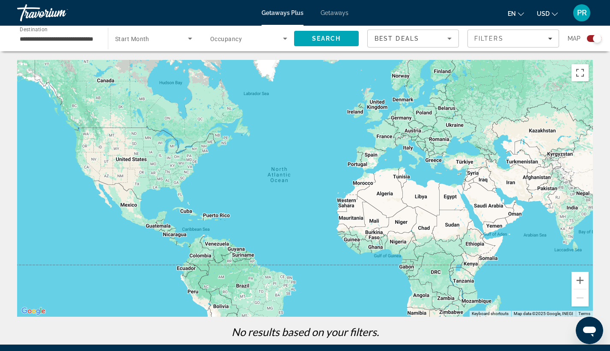
click at [54, 42] on input "**********" at bounding box center [58, 39] width 77 height 10
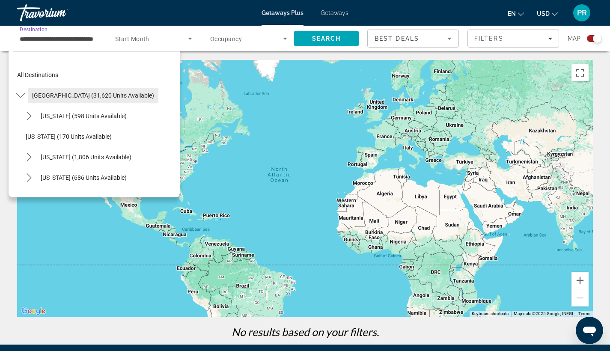
click at [87, 98] on span "[GEOGRAPHIC_DATA] (31,620 units available)" at bounding box center [93, 95] width 122 height 7
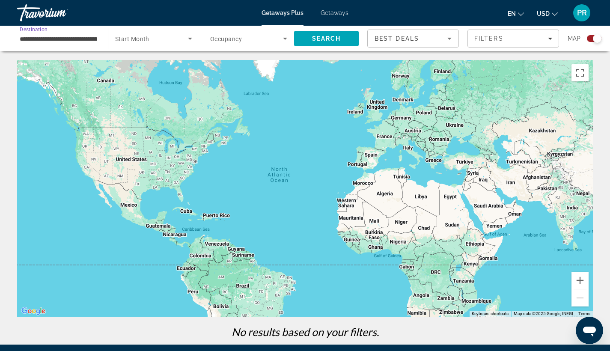
click at [91, 39] on input "**********" at bounding box center [58, 39] width 77 height 10
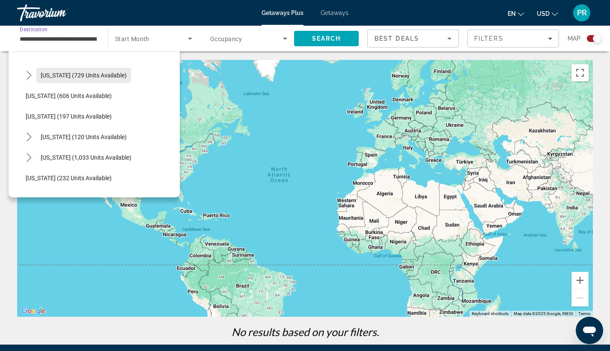
scroll to position [475, 0]
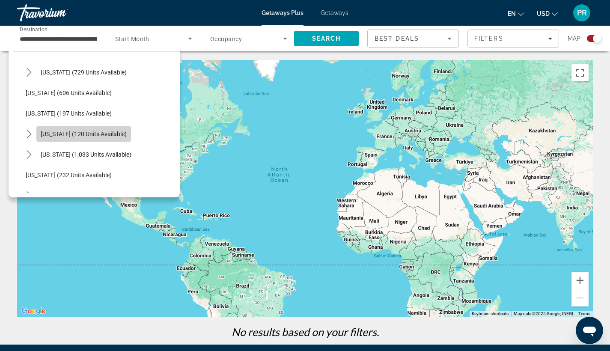
click at [88, 128] on span "Select destination: New York (120 units available)" at bounding box center [83, 134] width 95 height 21
type input "**********"
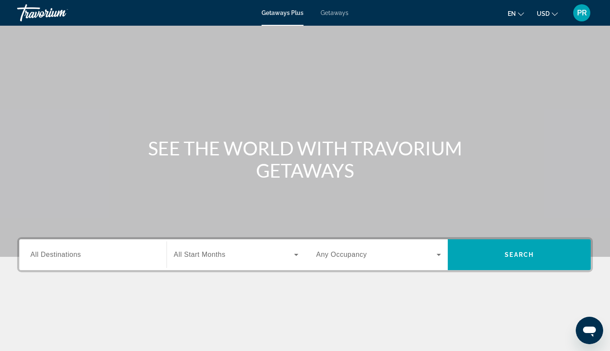
click at [63, 261] on div "Search widget" at bounding box center [92, 255] width 125 height 24
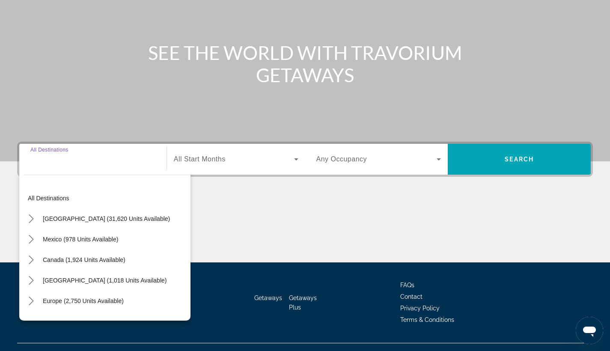
scroll to position [112, 0]
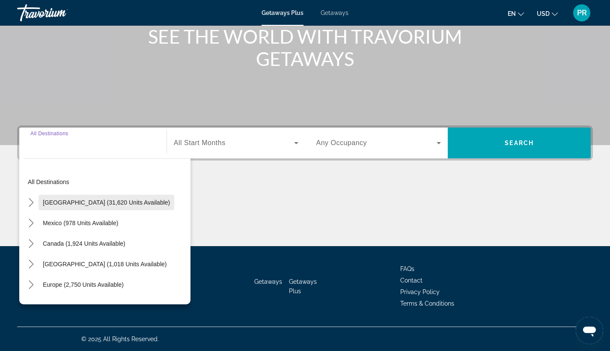
click at [89, 202] on span "[GEOGRAPHIC_DATA] (31,620 units available)" at bounding box center [106, 202] width 127 height 7
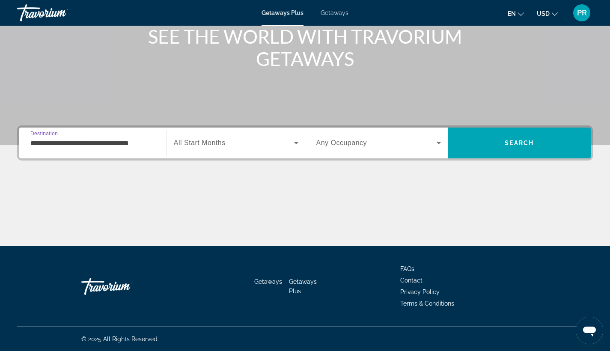
click at [80, 145] on input "**********" at bounding box center [92, 143] width 125 height 10
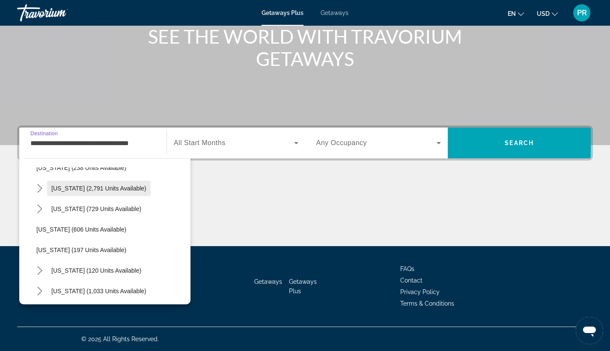
scroll to position [454, 0]
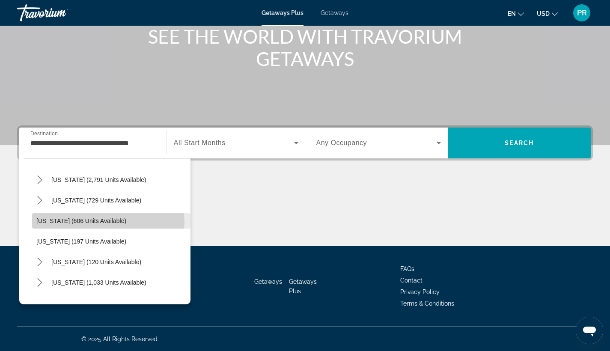
click at [108, 222] on span "[US_STATE] (606 units available)" at bounding box center [81, 221] width 90 height 7
type input "**********"
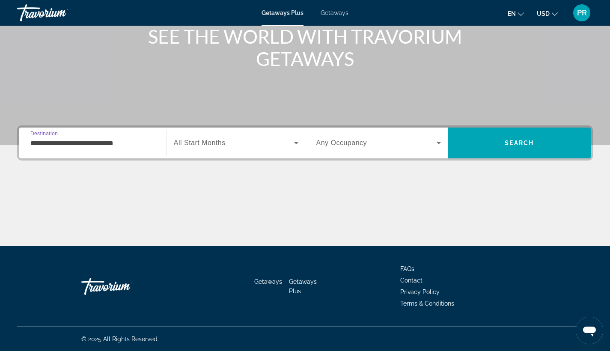
click at [222, 140] on span "All Start Months" at bounding box center [200, 142] width 52 height 7
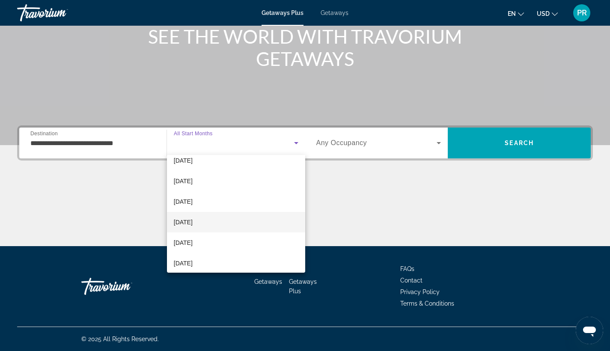
scroll to position [111, 0]
drag, startPoint x: 200, startPoint y: 261, endPoint x: 201, endPoint y: 241, distance: 20.6
click at [201, 239] on div "All Start Months [DATE] [DATE] [DATE] [DATE] [DATE] [DATE] [DATE] [DATE] [DATE]…" at bounding box center [236, 214] width 138 height 118
click at [193, 241] on span "[DATE]" at bounding box center [183, 242] width 19 height 10
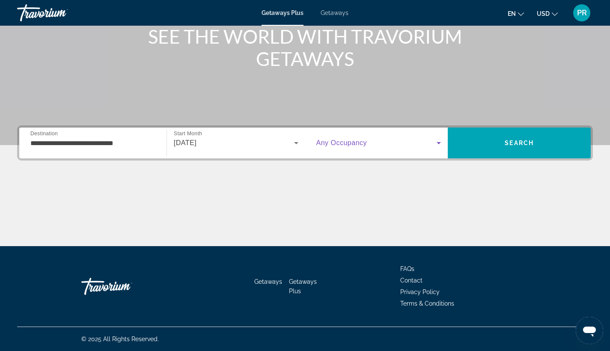
click at [372, 143] on span "Search widget" at bounding box center [376, 143] width 121 height 10
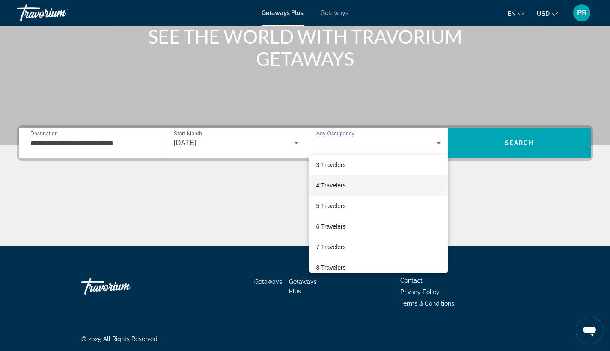
scroll to position [46, 0]
click at [334, 263] on span "8 Travelers" at bounding box center [331, 266] width 30 height 10
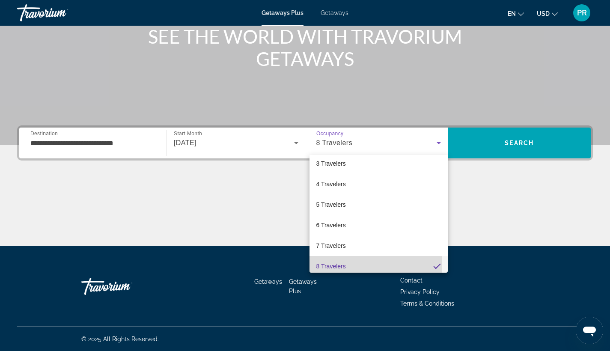
scroll to position [50, 0]
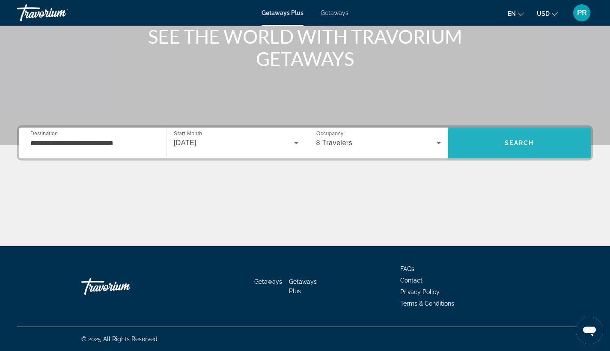
click at [496, 137] on span "Search" at bounding box center [519, 143] width 143 height 21
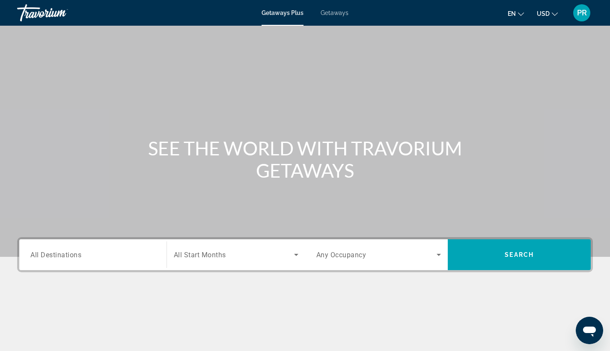
click at [58, 256] on span "All Destinations" at bounding box center [55, 254] width 51 height 8
click at [58, 256] on input "Destination All Destinations" at bounding box center [92, 255] width 125 height 10
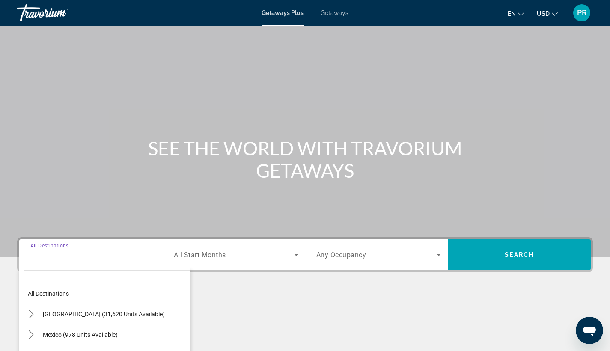
scroll to position [112, 0]
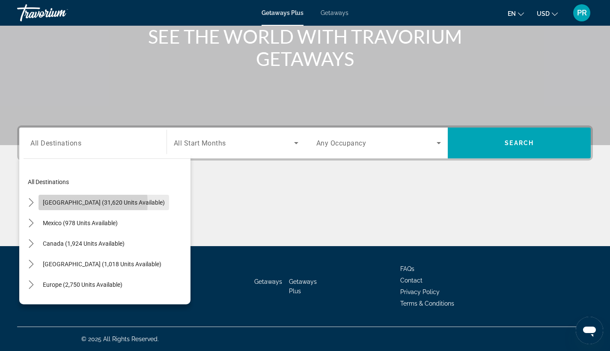
click at [78, 203] on span "[GEOGRAPHIC_DATA] (31,620 units available)" at bounding box center [104, 202] width 122 height 7
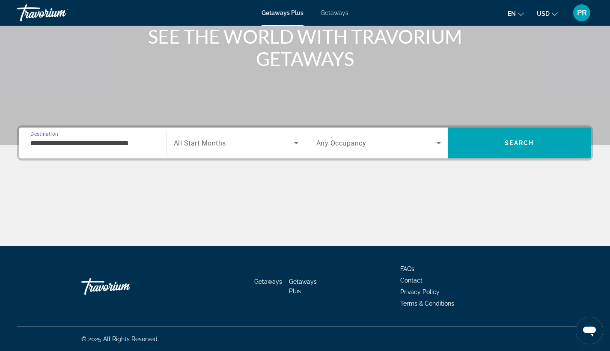
click at [81, 148] on input "**********" at bounding box center [92, 143] width 125 height 10
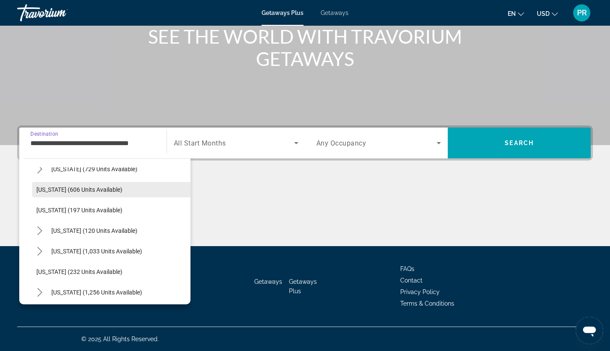
scroll to position [489, 0]
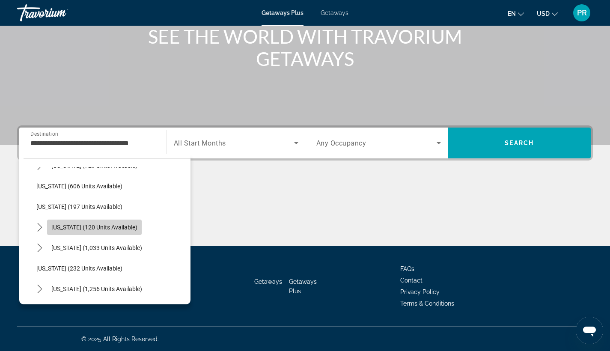
click at [96, 223] on span "Select destination: New York (120 units available)" at bounding box center [94, 227] width 95 height 21
type input "**********"
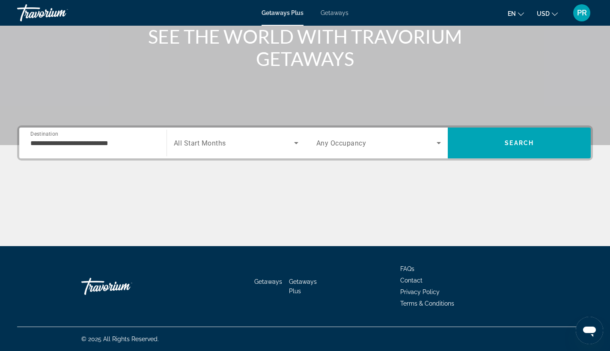
click at [219, 146] on span "All Start Months" at bounding box center [200, 143] width 52 height 8
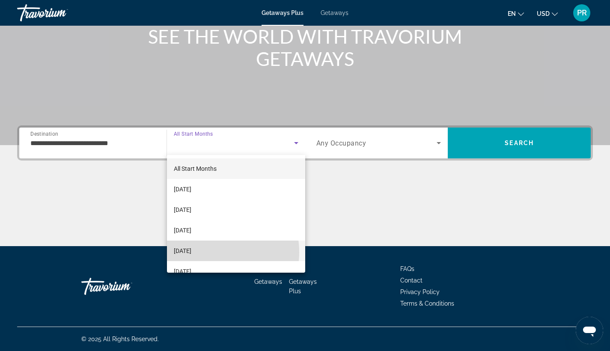
click at [191, 252] on span "[DATE]" at bounding box center [183, 251] width 18 height 10
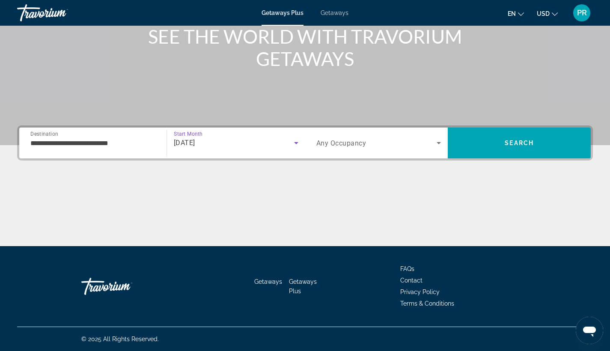
click at [247, 148] on div "[DATE]" at bounding box center [234, 143] width 120 height 10
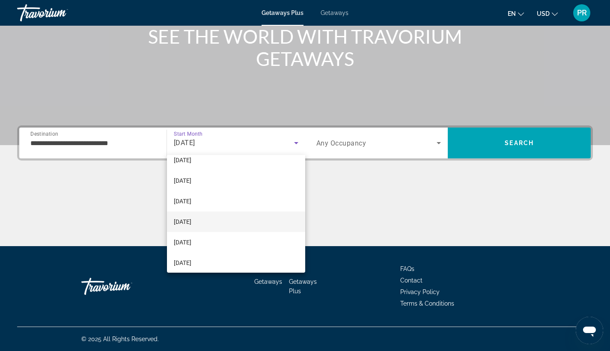
scroll to position [113, 0]
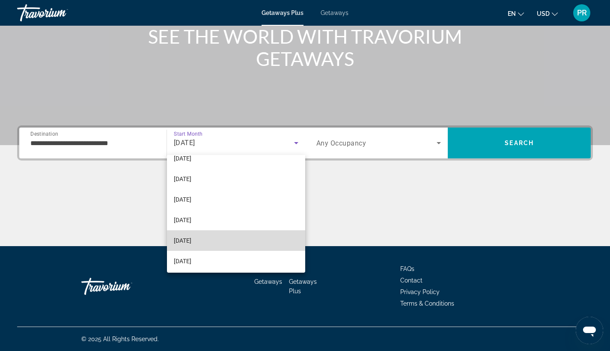
click at [247, 232] on mat-option "[DATE]" at bounding box center [236, 240] width 138 height 21
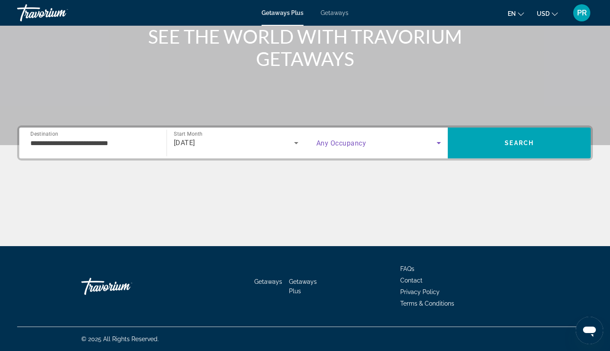
click at [375, 147] on span "Search widget" at bounding box center [376, 143] width 121 height 10
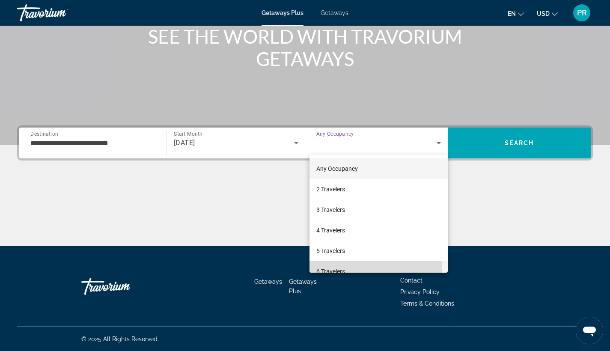
click at [343, 270] on span "6 Travelers" at bounding box center [330, 271] width 29 height 10
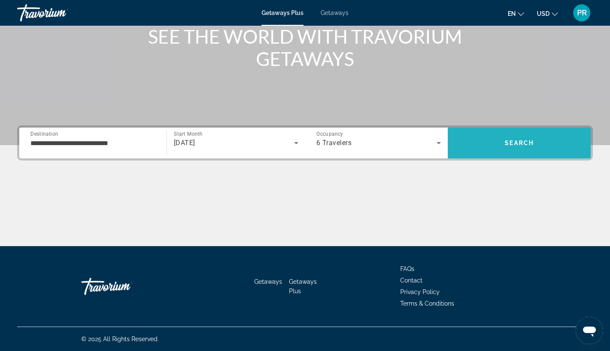
click at [477, 150] on span "Search" at bounding box center [519, 143] width 143 height 21
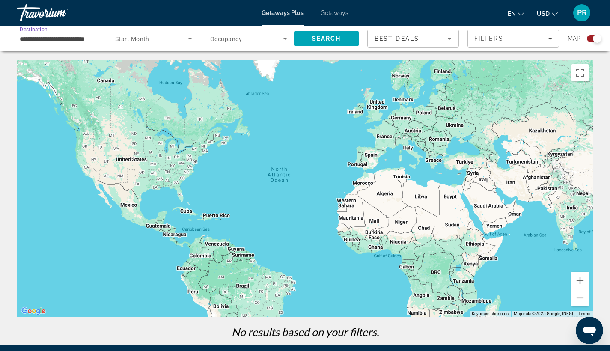
click at [78, 39] on input "**********" at bounding box center [58, 39] width 77 height 10
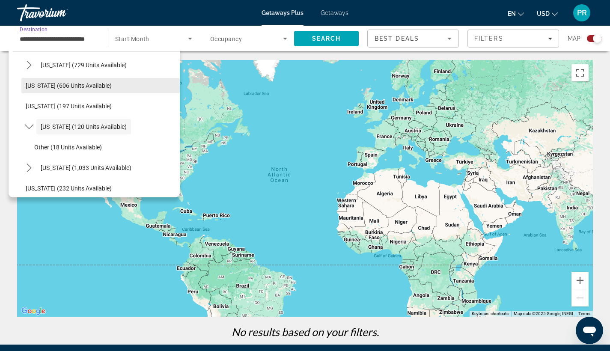
scroll to position [-15, 0]
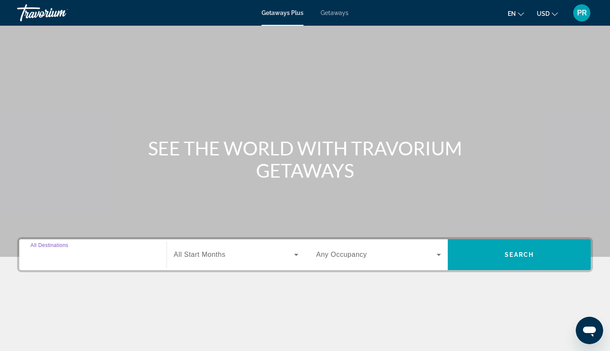
click at [105, 259] on input "Destination All Destinations" at bounding box center [92, 255] width 125 height 10
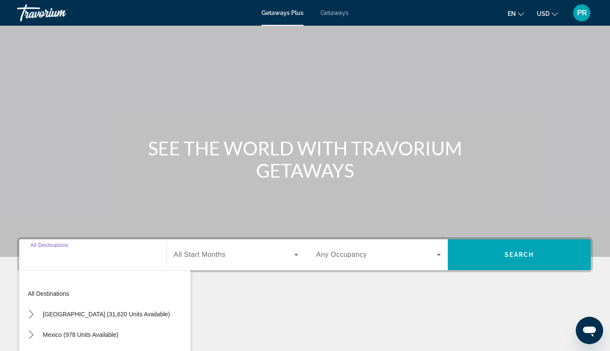
scroll to position [112, 0]
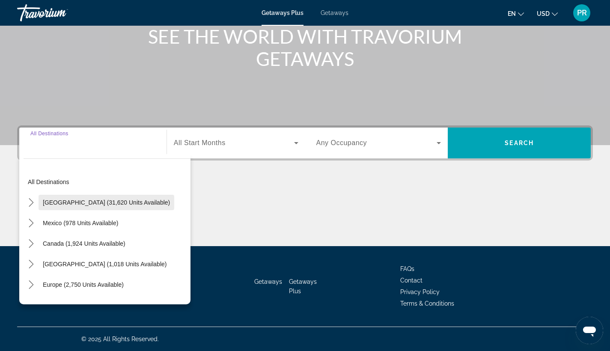
click at [130, 203] on span "[GEOGRAPHIC_DATA] (31,620 units available)" at bounding box center [106, 202] width 127 height 7
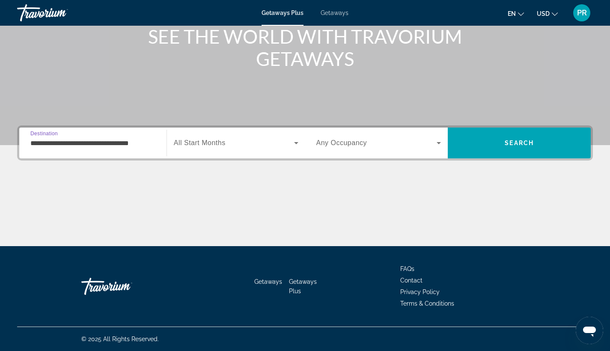
click at [124, 147] on input "**********" at bounding box center [92, 143] width 125 height 10
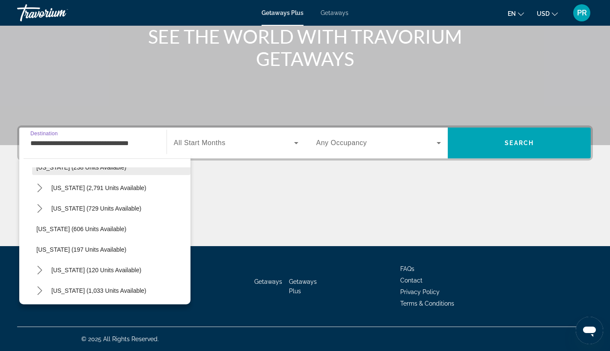
scroll to position [447, 0]
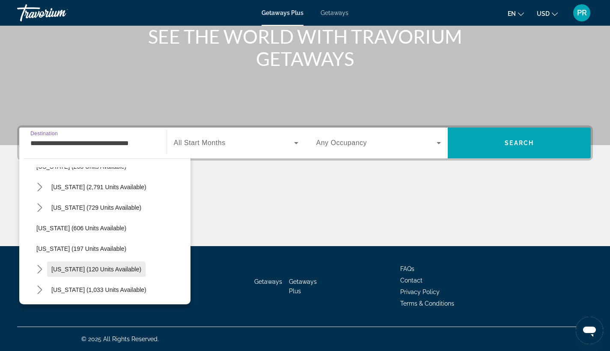
click at [122, 263] on span "Select destination: New York (120 units available)" at bounding box center [96, 269] width 98 height 21
type input "**********"
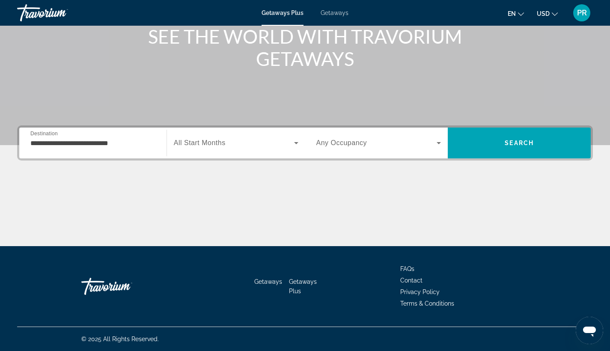
click at [229, 150] on div "Search widget" at bounding box center [236, 143] width 125 height 24
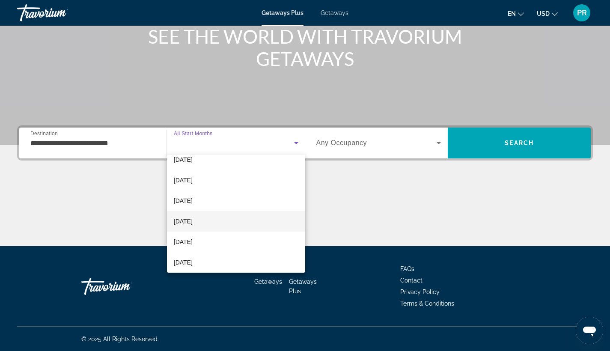
scroll to position [113, 0]
click at [203, 237] on mat-option "[DATE]" at bounding box center [236, 241] width 138 height 21
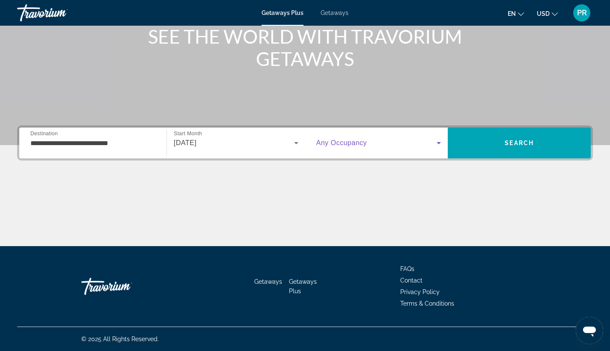
click at [388, 142] on span "Search widget" at bounding box center [376, 143] width 121 height 10
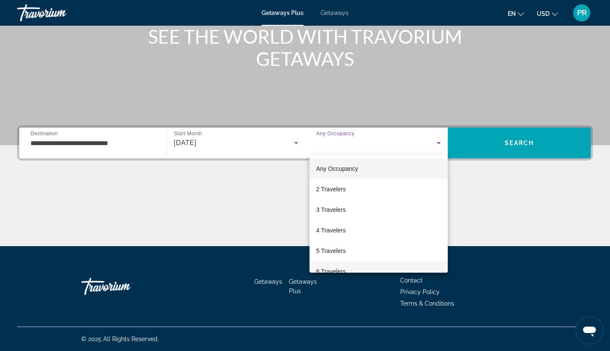
click at [359, 268] on mat-option "6 Travelers" at bounding box center [379, 271] width 139 height 21
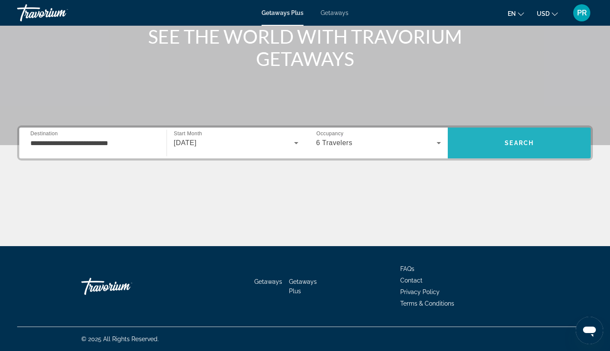
click at [534, 152] on button "Search" at bounding box center [519, 143] width 143 height 31
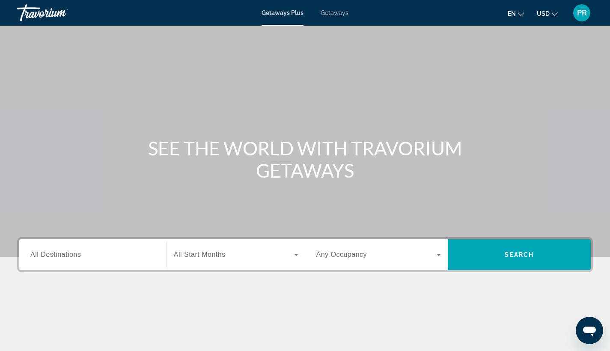
click at [61, 256] on span "All Destinations" at bounding box center [55, 254] width 51 height 7
click at [61, 256] on input "Destination All Destinations" at bounding box center [92, 255] width 125 height 10
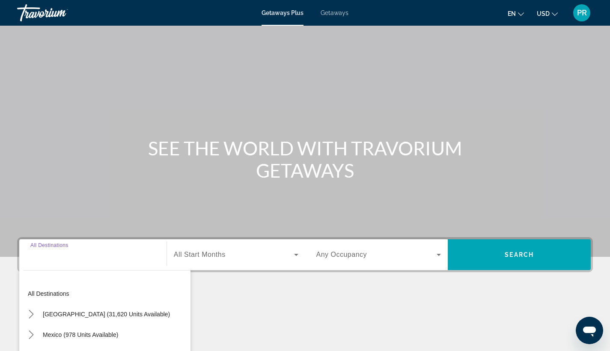
scroll to position [112, 0]
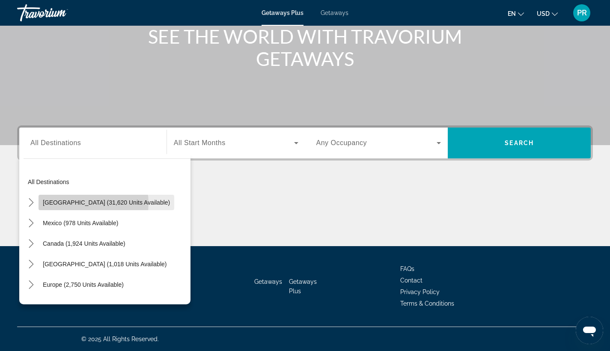
click at [86, 203] on span "[GEOGRAPHIC_DATA] (31,620 units available)" at bounding box center [106, 202] width 127 height 7
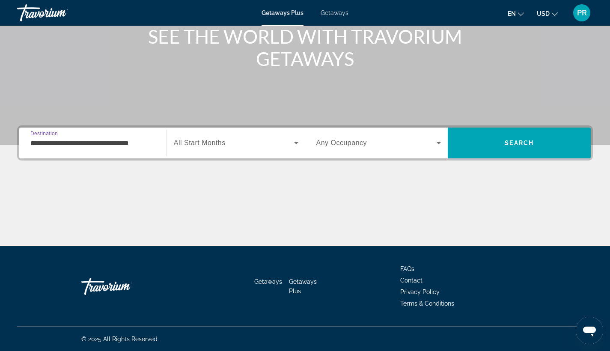
click at [91, 144] on input "**********" at bounding box center [92, 143] width 125 height 10
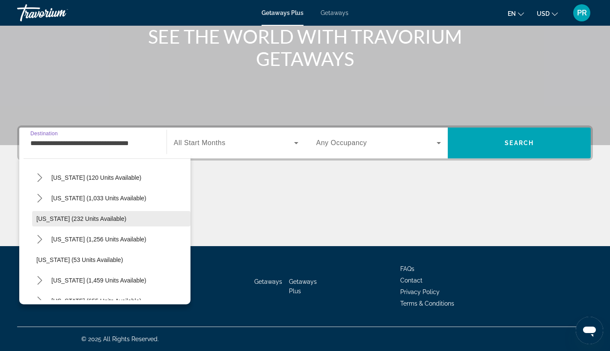
scroll to position [534, 0]
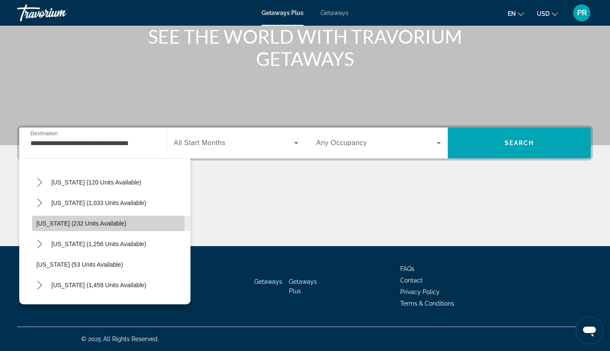
click at [80, 224] on span "[US_STATE] (232 units available)" at bounding box center [81, 223] width 90 height 7
type input "**********"
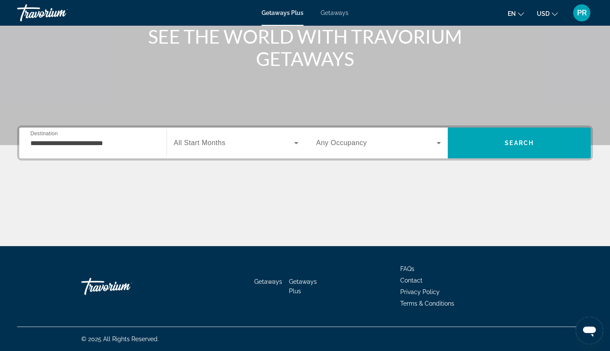
click at [211, 141] on span "All Start Months" at bounding box center [200, 142] width 52 height 7
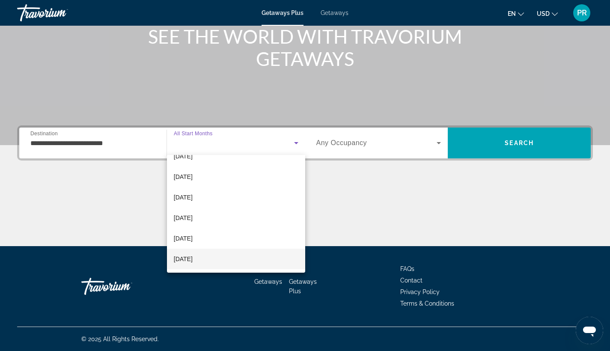
scroll to position [177, 0]
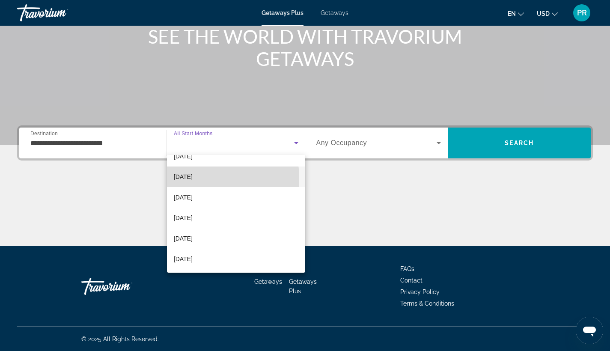
click at [192, 179] on span "[DATE]" at bounding box center [183, 177] width 19 height 10
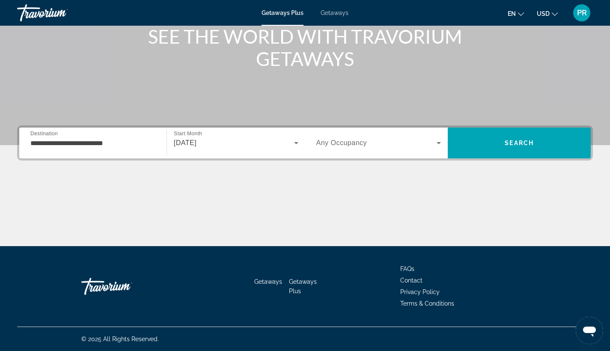
click at [314, 149] on div "Occupancy Any Occupancy" at bounding box center [379, 143] width 139 height 24
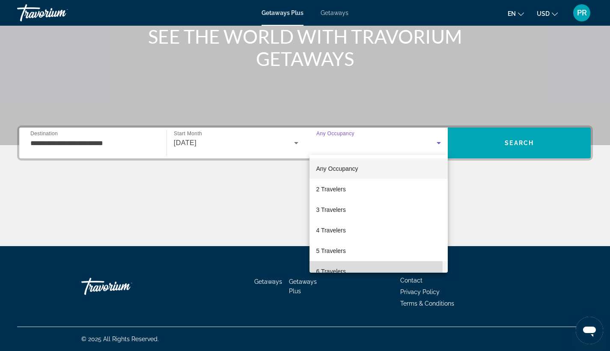
click at [342, 267] on span "6 Travelers" at bounding box center [331, 271] width 30 height 10
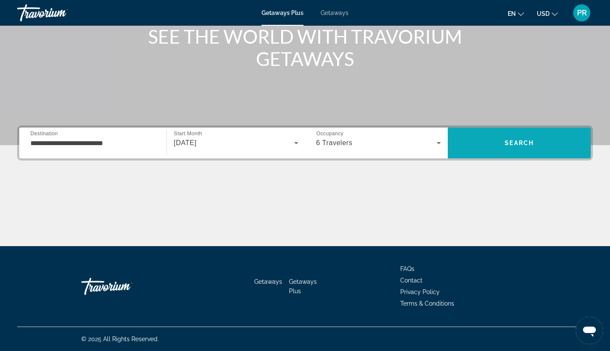
drag, startPoint x: 480, startPoint y: 124, endPoint x: 480, endPoint y: 134, distance: 9.4
click at [480, 125] on div "Main content" at bounding box center [305, 16] width 610 height 257
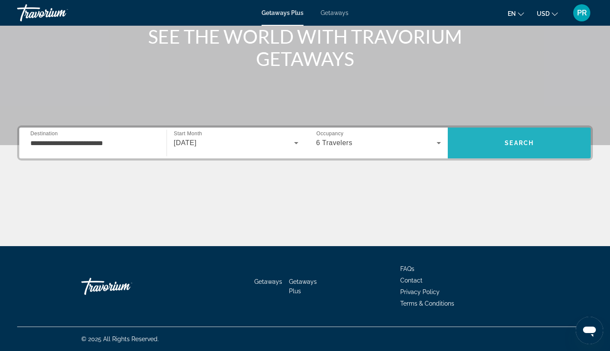
click at [480, 134] on span "Search" at bounding box center [519, 143] width 143 height 21
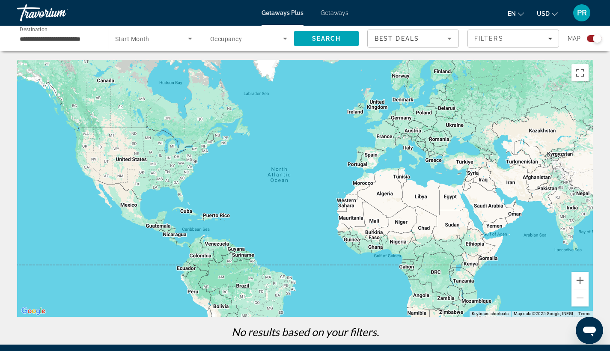
click at [335, 14] on span "Getaways" at bounding box center [335, 12] width 28 height 7
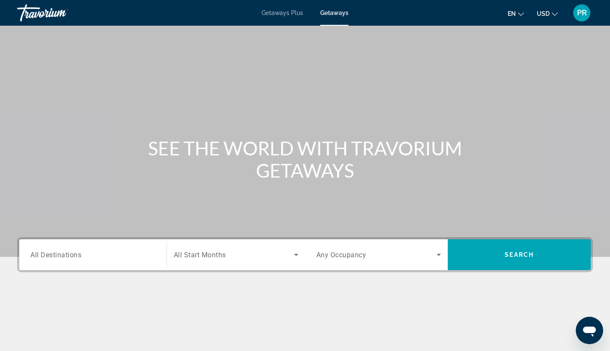
click at [95, 262] on div "Search widget" at bounding box center [92, 255] width 125 height 24
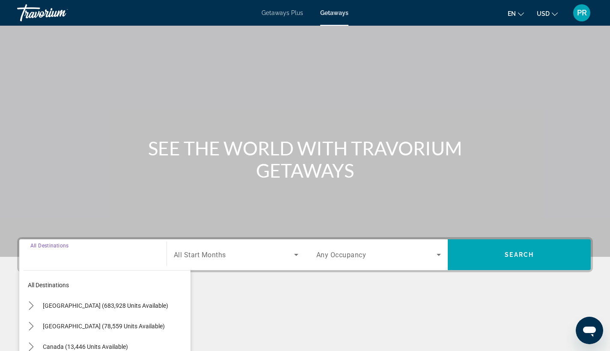
scroll to position [112, 0]
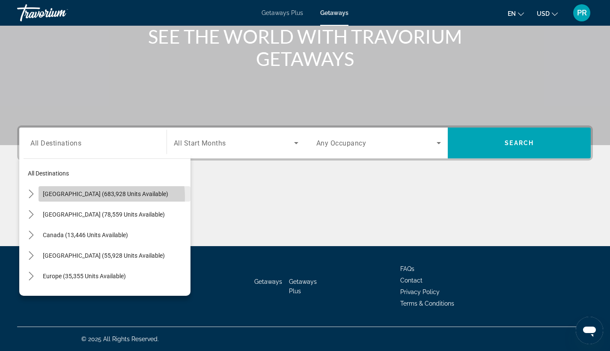
click at [99, 197] on span "United States (683,928 units available)" at bounding box center [105, 194] width 125 height 7
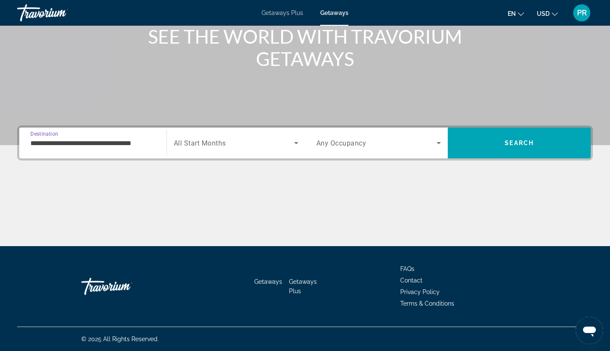
click at [92, 139] on input "**********" at bounding box center [92, 143] width 125 height 10
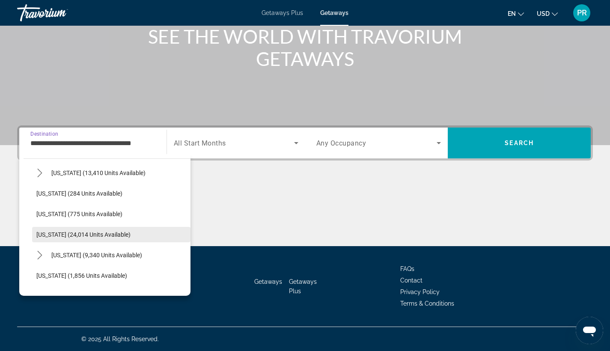
scroll to position [596, 0]
click at [71, 232] on span "Oregon (24,014 units available)" at bounding box center [83, 235] width 94 height 7
type input "**********"
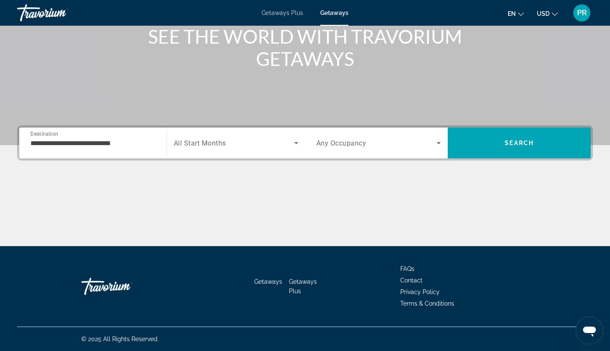
click at [209, 140] on span "All Start Months" at bounding box center [200, 143] width 52 height 8
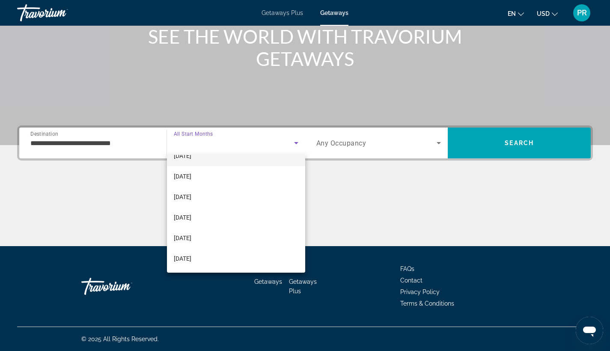
scroll to position [100, 0]
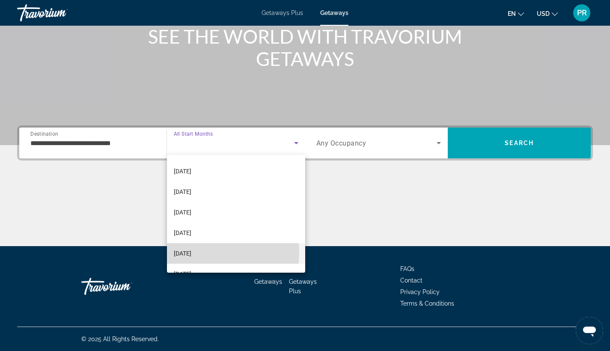
click at [191, 252] on span "[DATE]" at bounding box center [183, 253] width 18 height 10
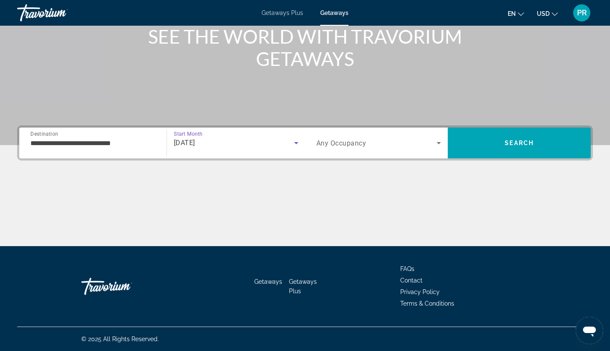
click at [367, 133] on div "Search widget" at bounding box center [378, 143] width 125 height 24
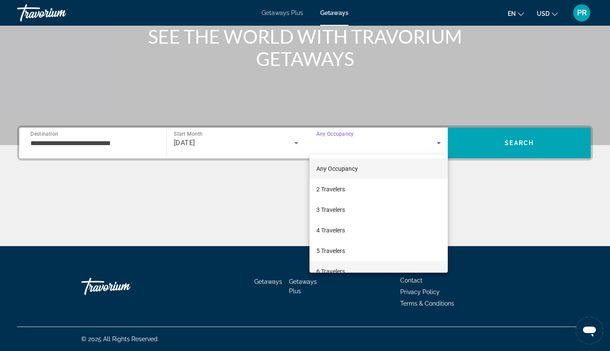
click at [339, 269] on span "6 Travelers" at bounding box center [330, 271] width 29 height 10
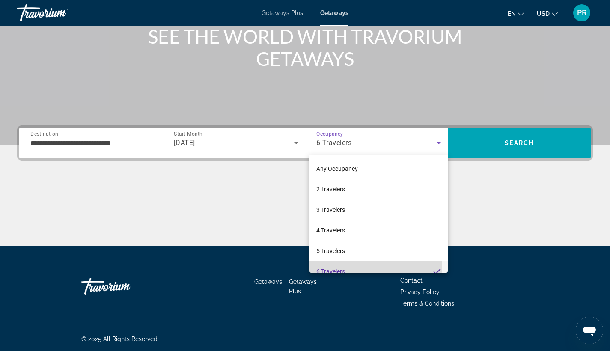
scroll to position [9, 0]
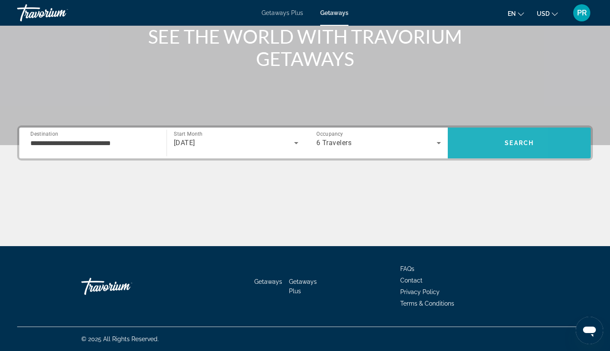
click at [462, 136] on span "Search" at bounding box center [519, 143] width 143 height 21
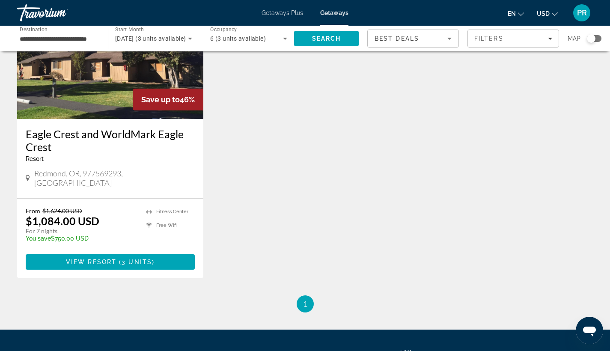
scroll to position [100, 0]
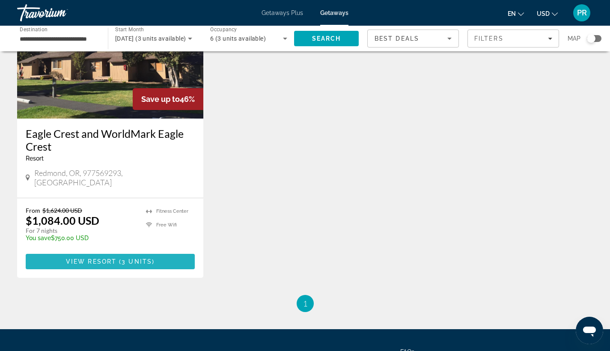
click at [129, 258] on span "3 units" at bounding box center [137, 261] width 30 height 7
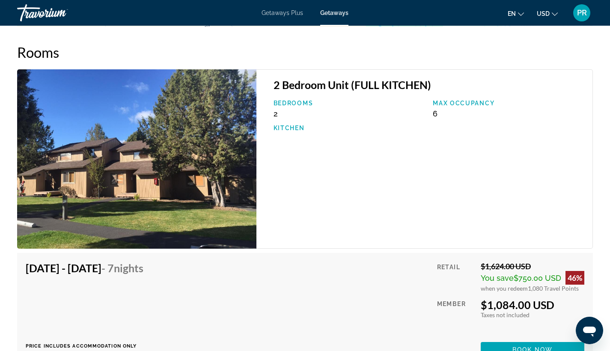
scroll to position [1351, 0]
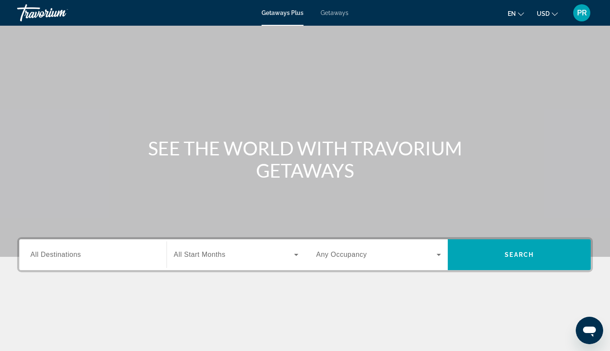
click at [97, 255] on input "Destination All Destinations" at bounding box center [92, 255] width 125 height 10
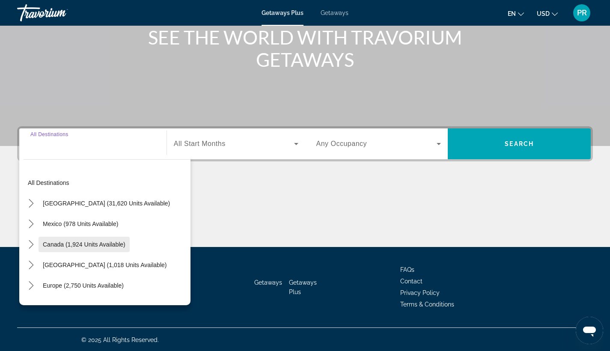
scroll to position [112, 0]
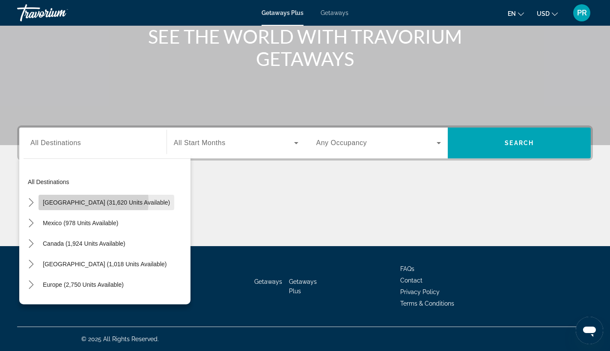
click at [89, 202] on span "[GEOGRAPHIC_DATA] (31,620 units available)" at bounding box center [106, 202] width 127 height 7
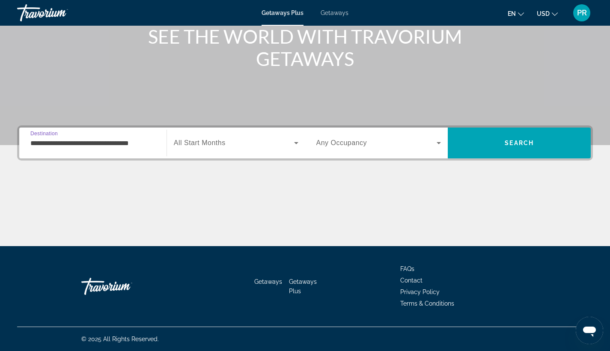
click at [80, 146] on input "**********" at bounding box center [92, 143] width 125 height 10
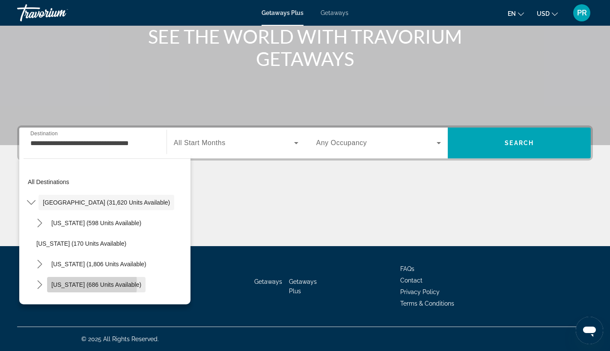
click at [74, 284] on span "[US_STATE] (686 units available)" at bounding box center [96, 284] width 90 height 7
type input "**********"
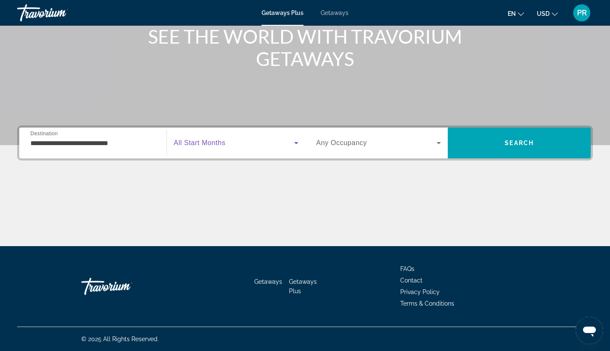
click at [237, 144] on span "Search widget" at bounding box center [234, 143] width 120 height 10
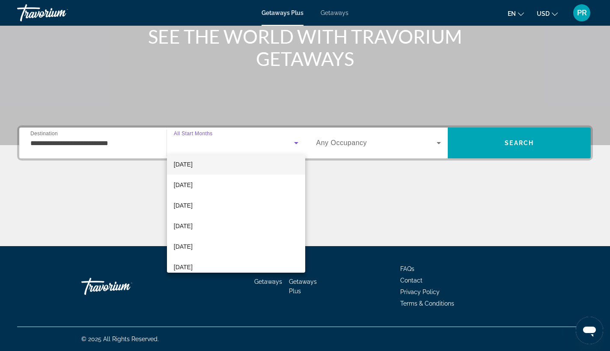
scroll to position [93, 0]
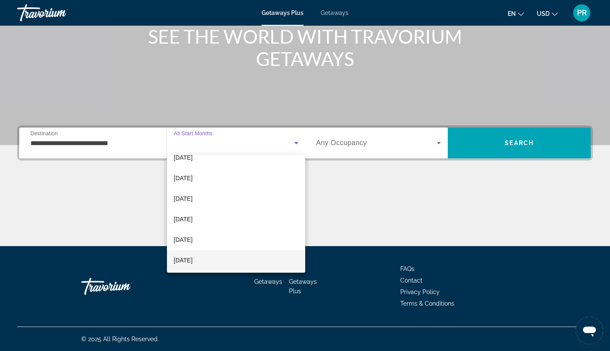
click at [193, 261] on span "[DATE]" at bounding box center [183, 260] width 19 height 10
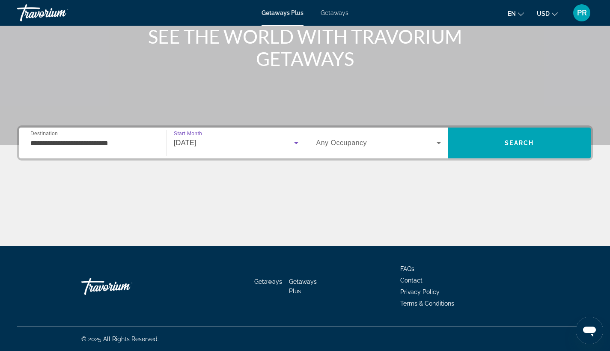
click at [365, 146] on span "Any Occupancy" at bounding box center [341, 142] width 51 height 7
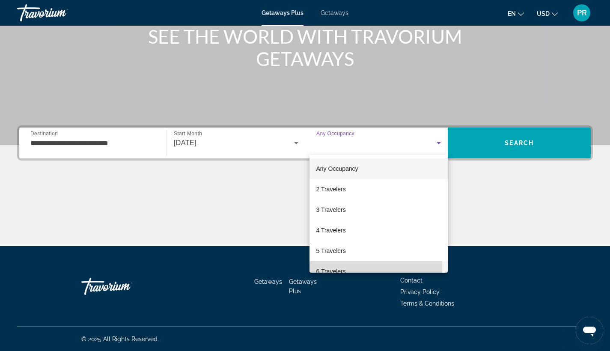
click at [338, 269] on span "6 Travelers" at bounding box center [331, 271] width 30 height 10
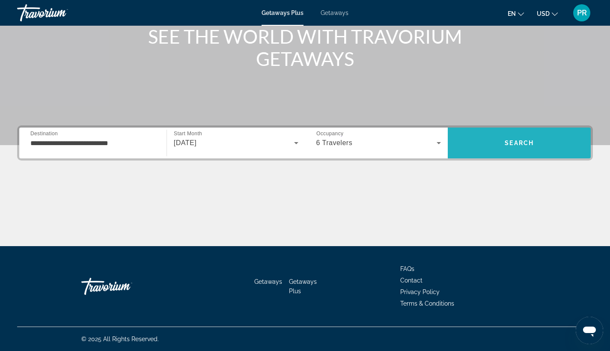
click at [502, 133] on span "Search" at bounding box center [519, 143] width 143 height 21
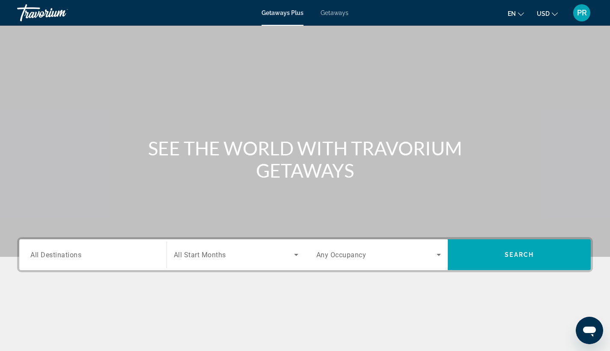
click at [43, 252] on span "All Destinations" at bounding box center [55, 254] width 51 height 8
click at [43, 252] on input "Destination All Destinations" at bounding box center [92, 255] width 125 height 10
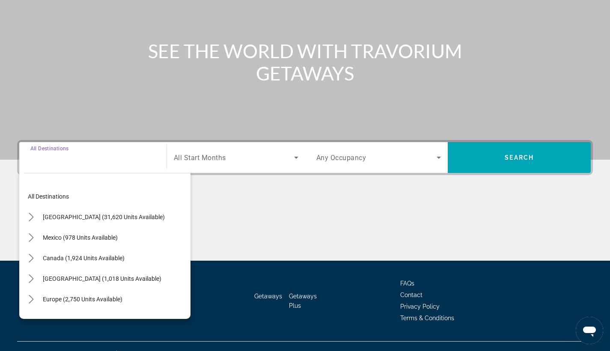
scroll to position [112, 0]
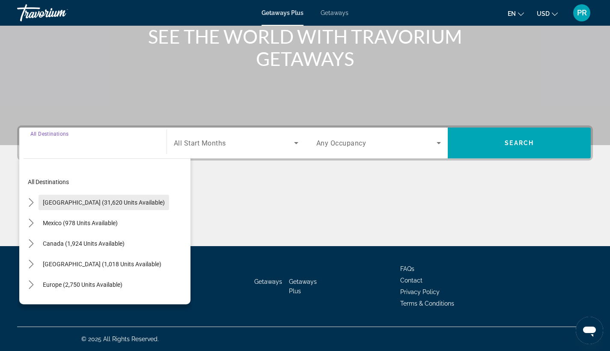
click at [61, 206] on span "Select destination: United States (31,620 units available)" at bounding box center [104, 202] width 131 height 21
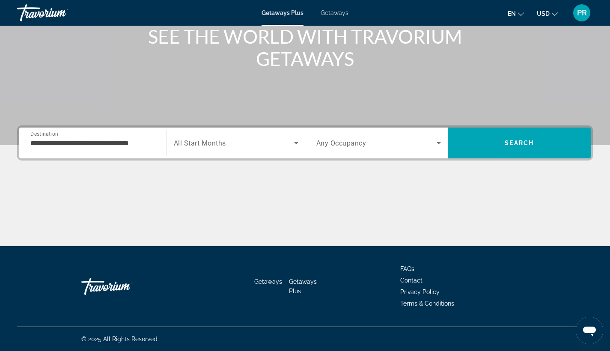
click at [60, 152] on div "**********" at bounding box center [92, 143] width 125 height 24
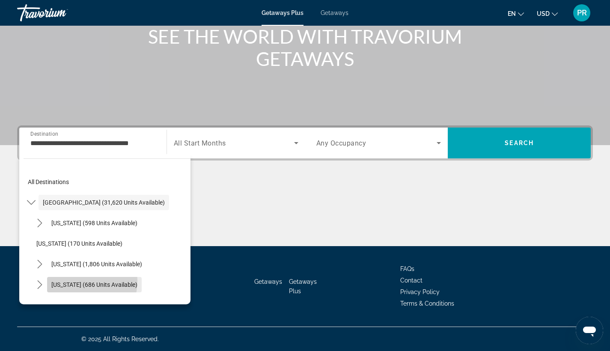
click at [65, 280] on span "Select destination: Colorado (686 units available)" at bounding box center [94, 284] width 95 height 21
type input "**********"
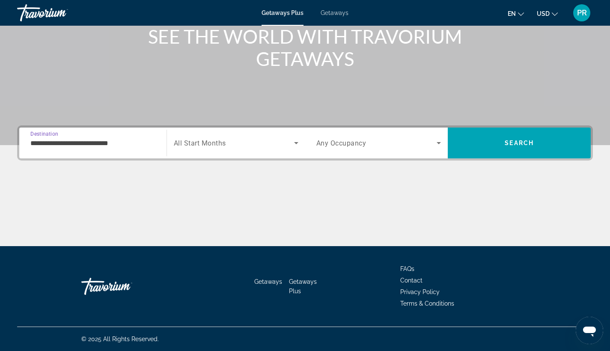
click at [221, 151] on div "Search widget" at bounding box center [236, 143] width 125 height 24
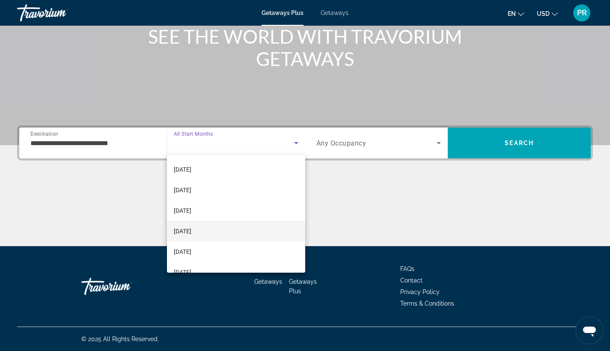
scroll to position [143, 0]
click at [191, 213] on span "[DATE]" at bounding box center [183, 210] width 18 height 10
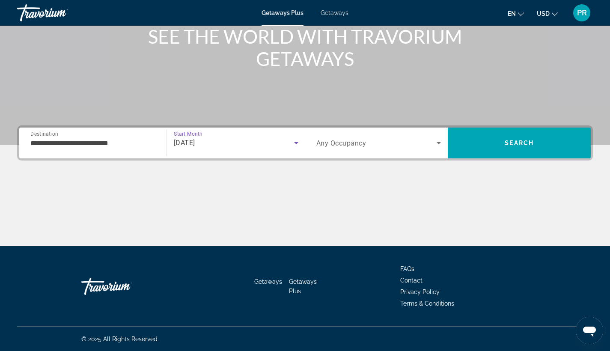
click at [347, 150] on div "Search widget" at bounding box center [378, 143] width 125 height 24
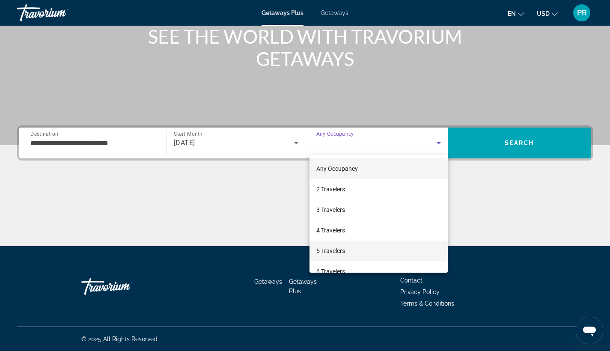
drag, startPoint x: 330, startPoint y: 230, endPoint x: 332, endPoint y: 247, distance: 17.3
click at [332, 247] on div "Any Occupancy 2 Travelers 3 Travelers 4 Travelers 5 Travelers 6 Travelers 7 Tra…" at bounding box center [379, 214] width 139 height 118
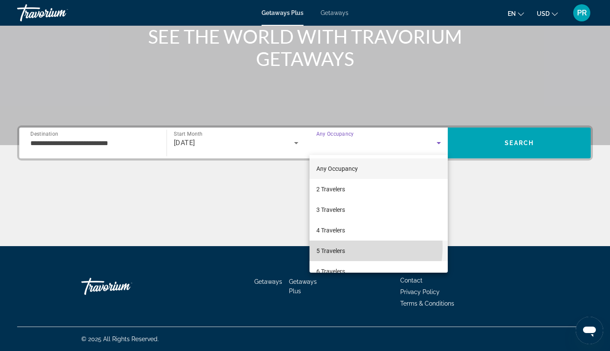
click at [332, 247] on span "5 Travelers" at bounding box center [330, 251] width 29 height 10
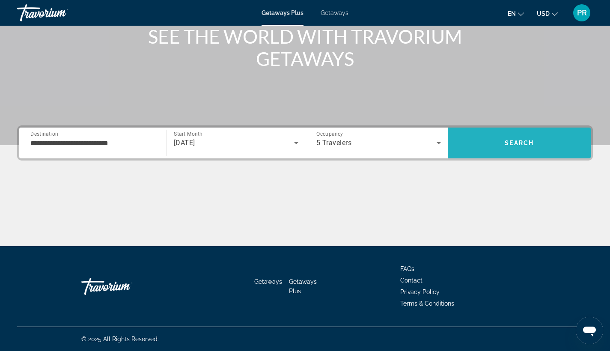
click at [472, 130] on span "Search" at bounding box center [519, 143] width 143 height 31
